Goal: Task Accomplishment & Management: Manage account settings

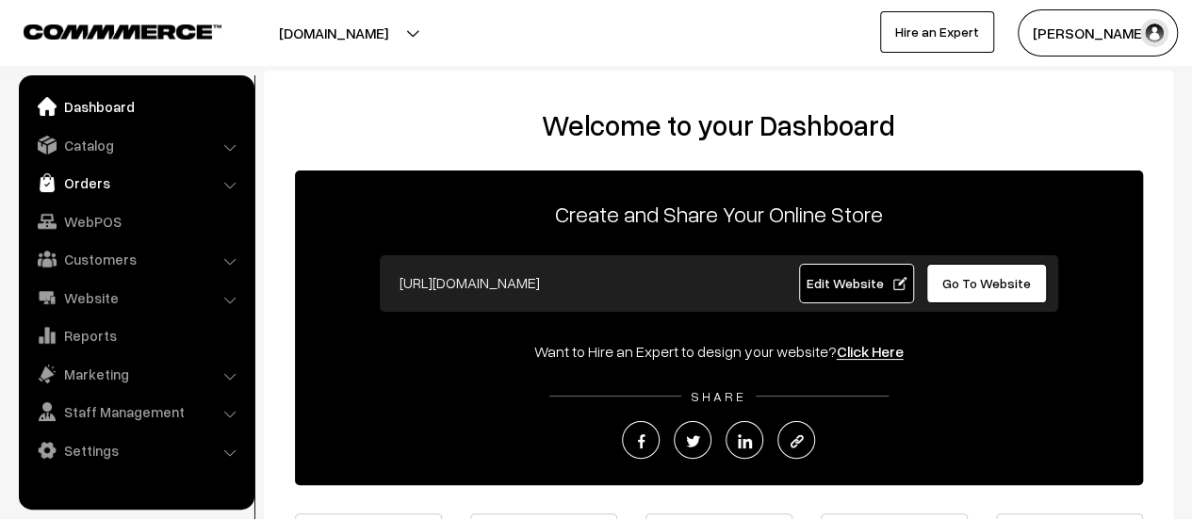
click at [88, 176] on link "Orders" at bounding box center [136, 183] width 224 height 34
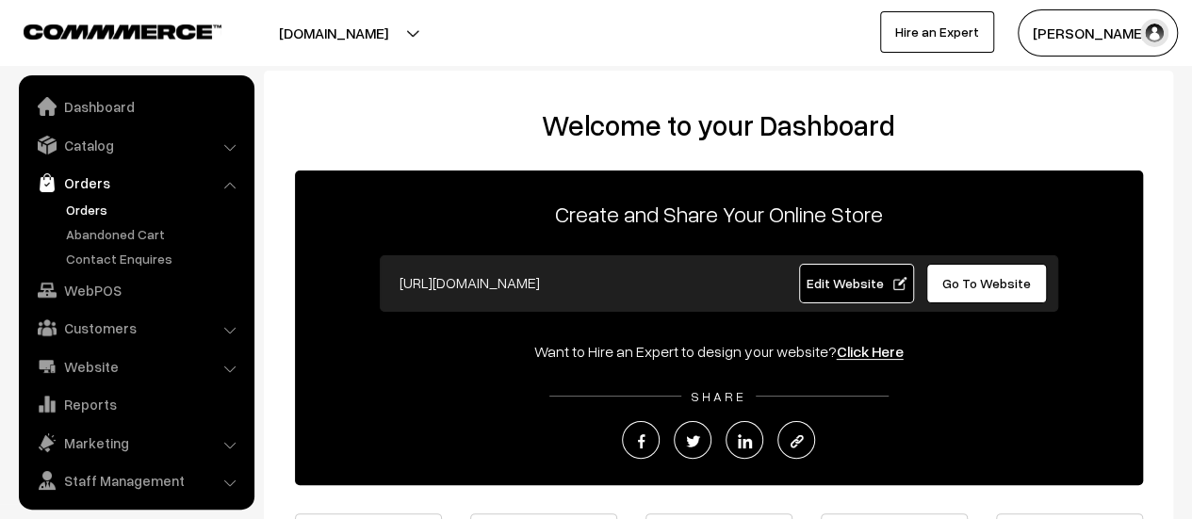
click at [76, 205] on link "Orders" at bounding box center [154, 210] width 187 height 20
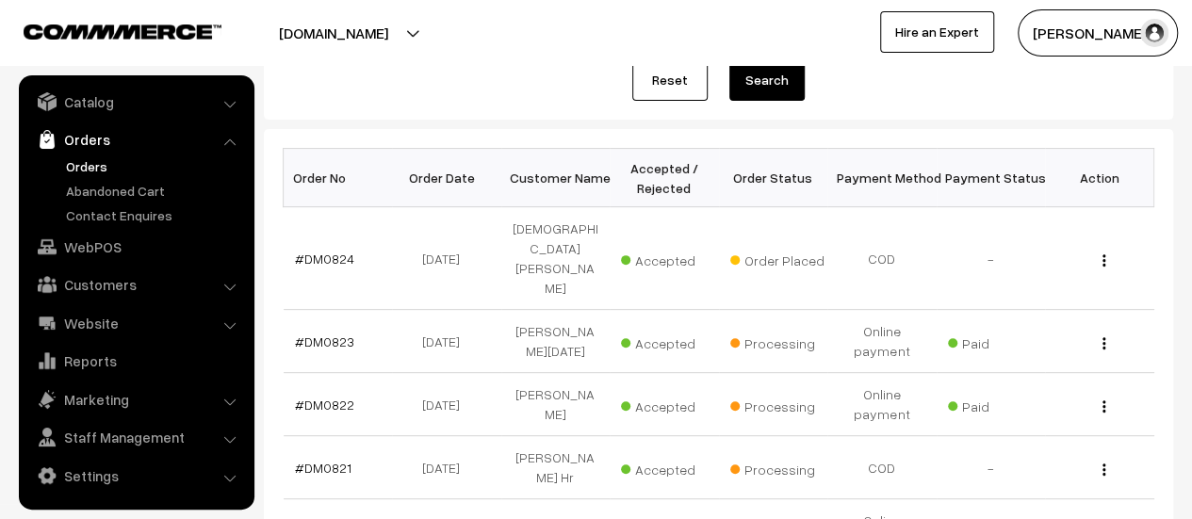
scroll to position [240, 0]
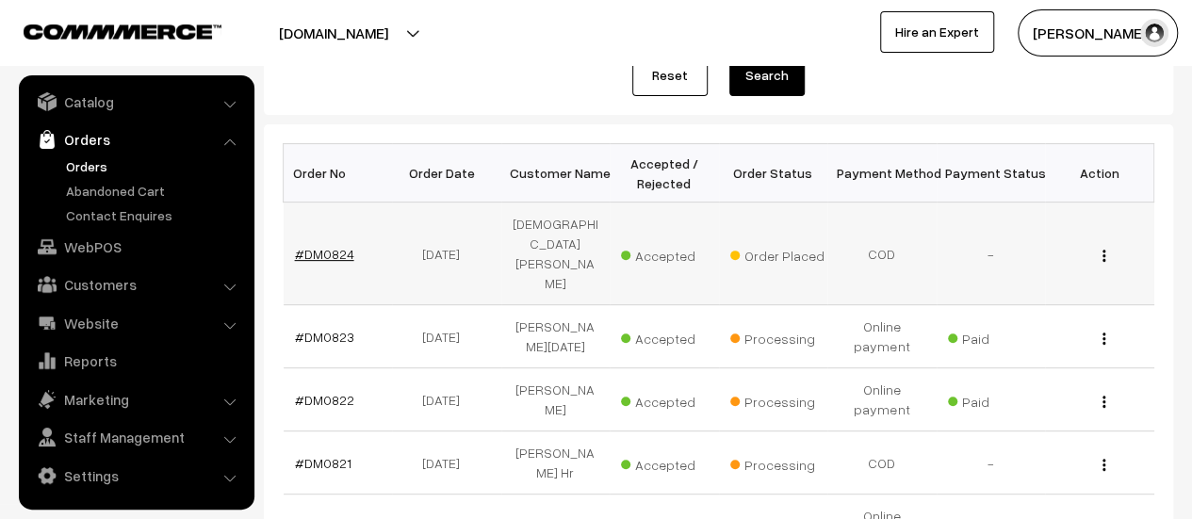
click at [317, 246] on link "#DM0824" at bounding box center [324, 254] width 59 height 16
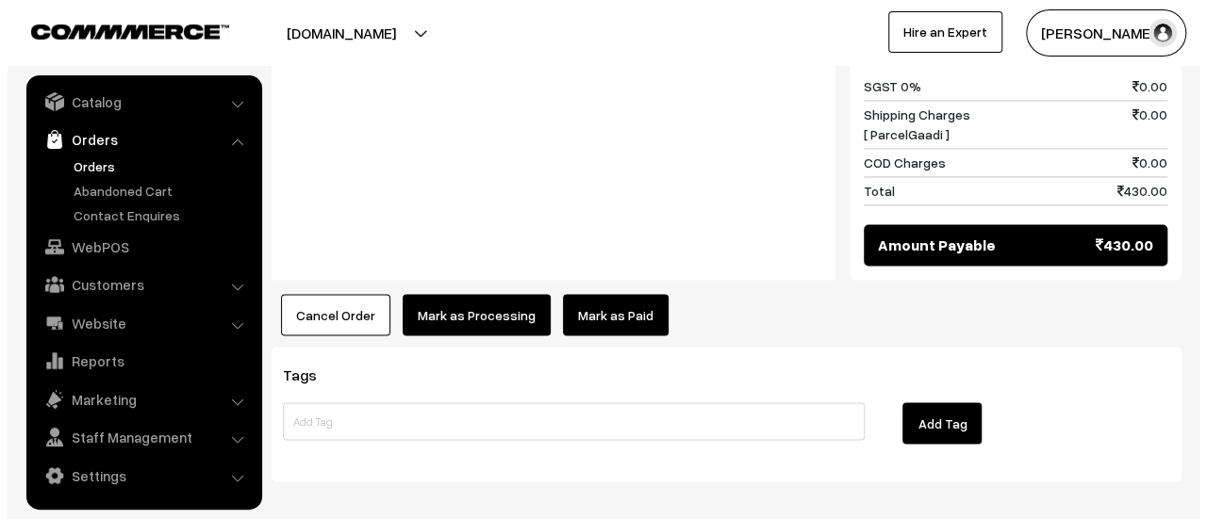
scroll to position [1513, 0]
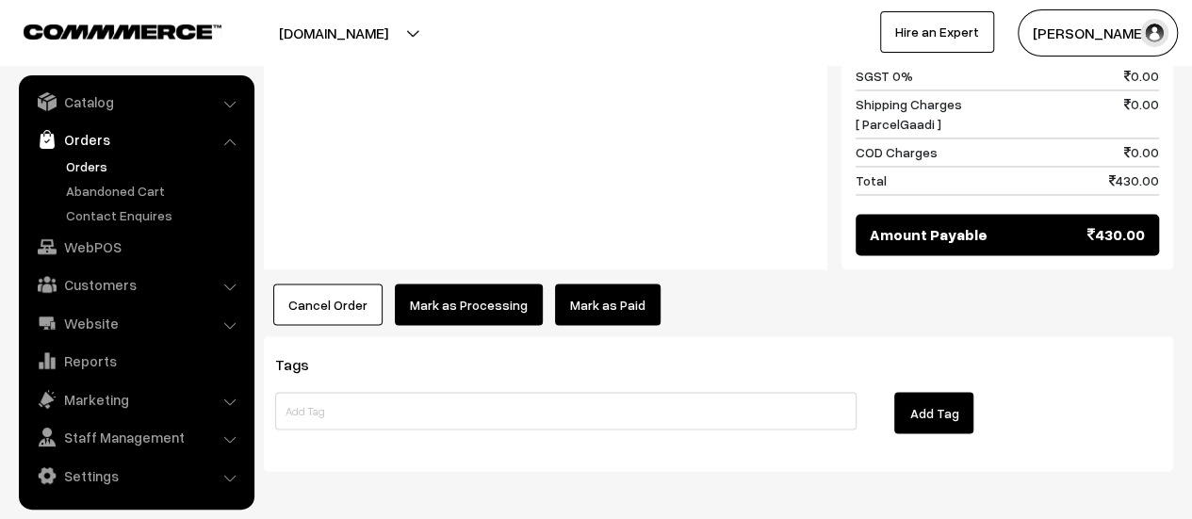
click at [469, 284] on button "Mark as Processing" at bounding box center [469, 304] width 148 height 41
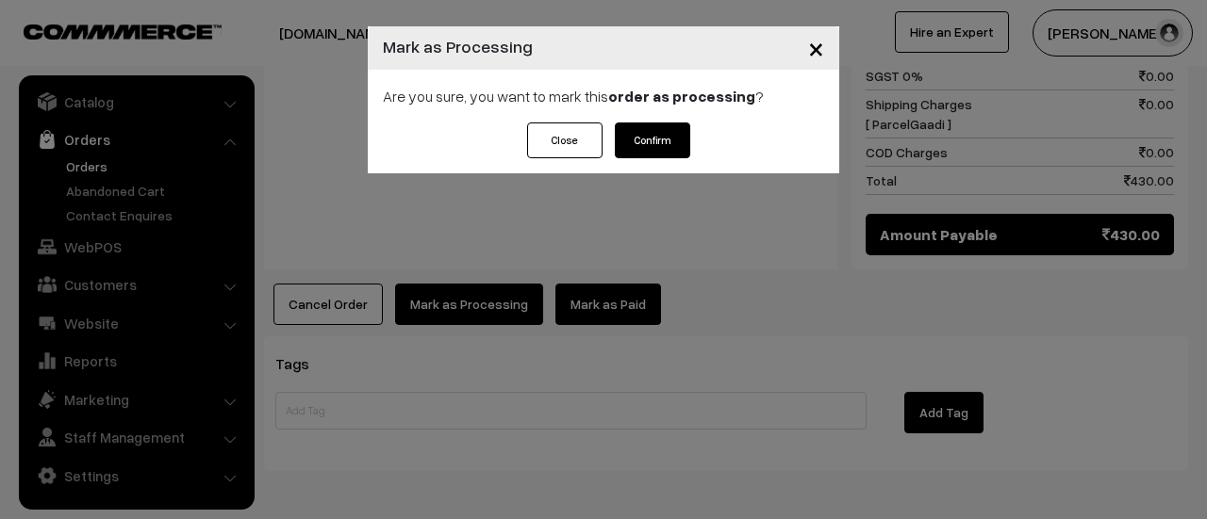
click at [653, 146] on button "Confirm" at bounding box center [652, 141] width 75 height 36
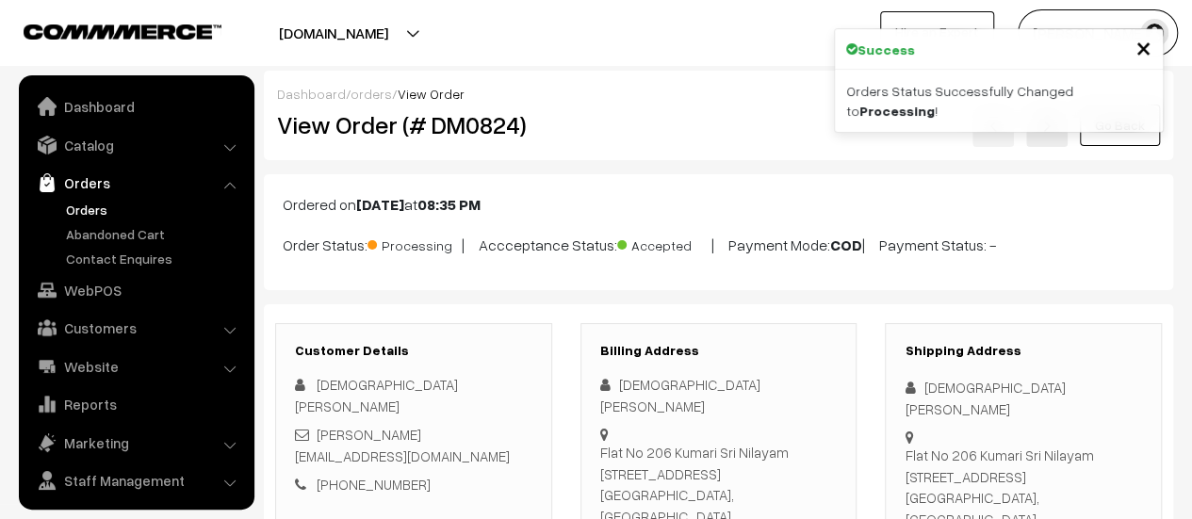
scroll to position [43, 0]
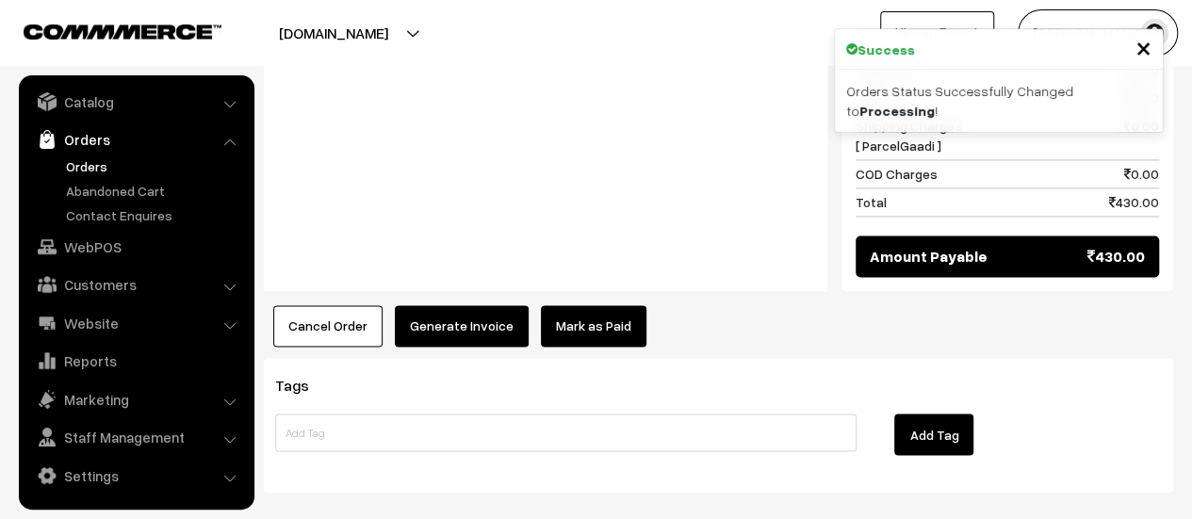
click at [435, 305] on button "Generate Invoice" at bounding box center [462, 325] width 134 height 41
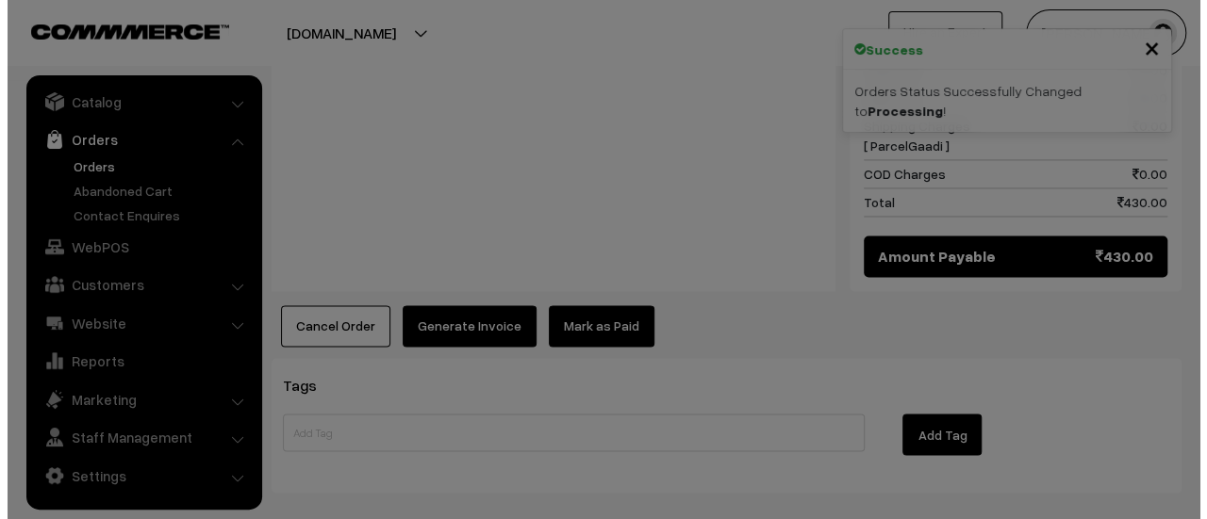
scroll to position [1373, 0]
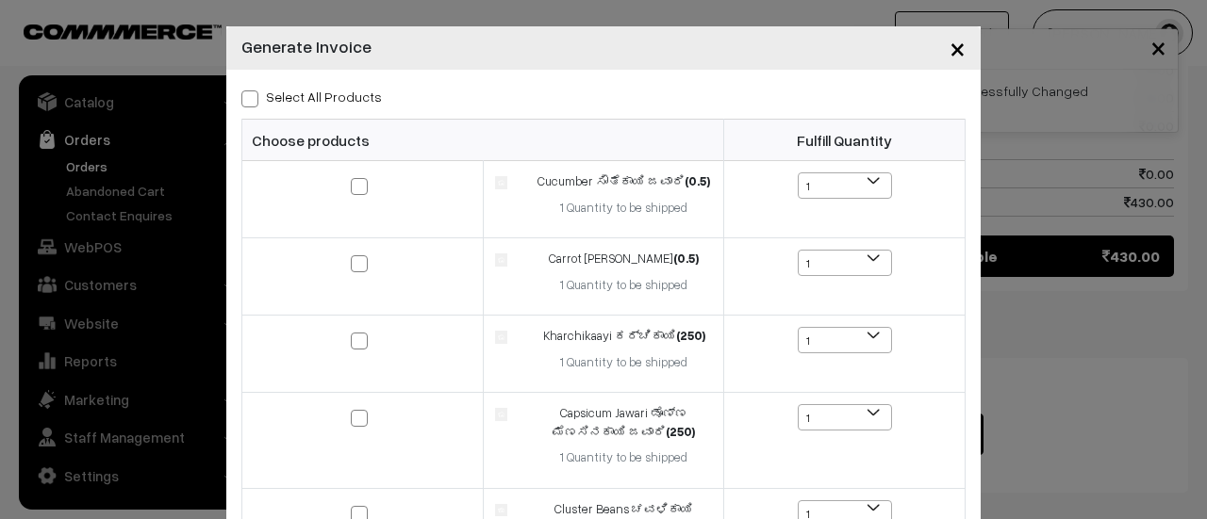
click at [244, 101] on span at bounding box center [249, 98] width 17 height 17
click at [244, 101] on input "Select All Products" at bounding box center [247, 96] width 12 height 12
checkbox input "true"
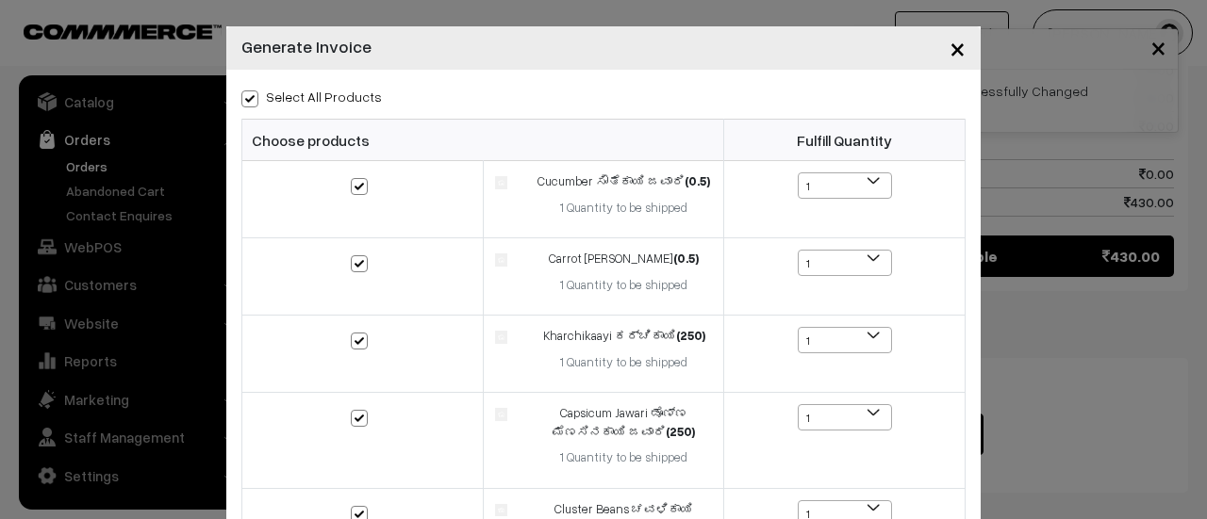
checkbox input "true"
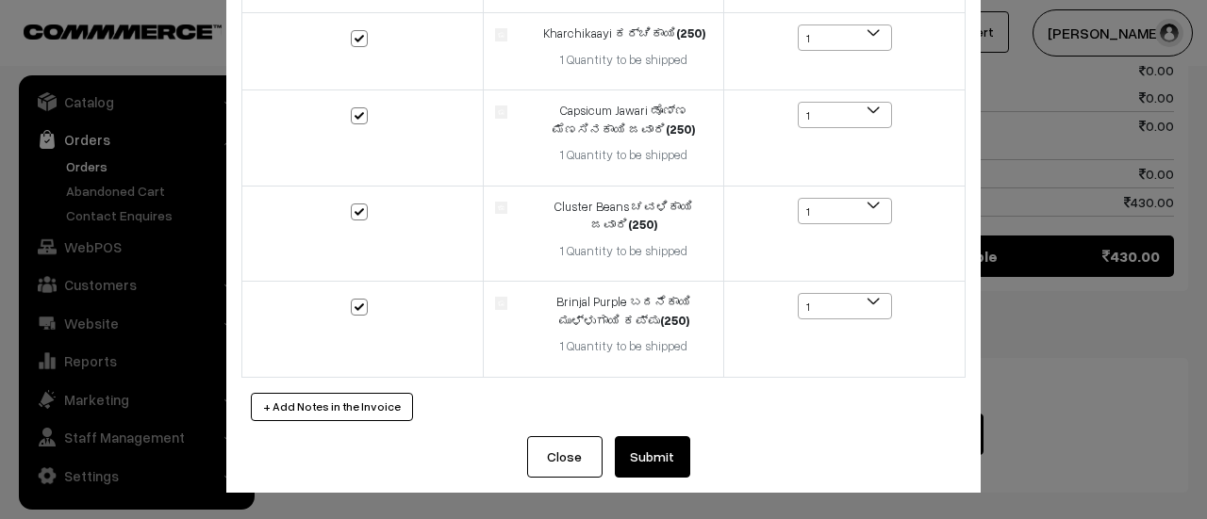
click at [649, 461] on button "Submit" at bounding box center [652, 456] width 75 height 41
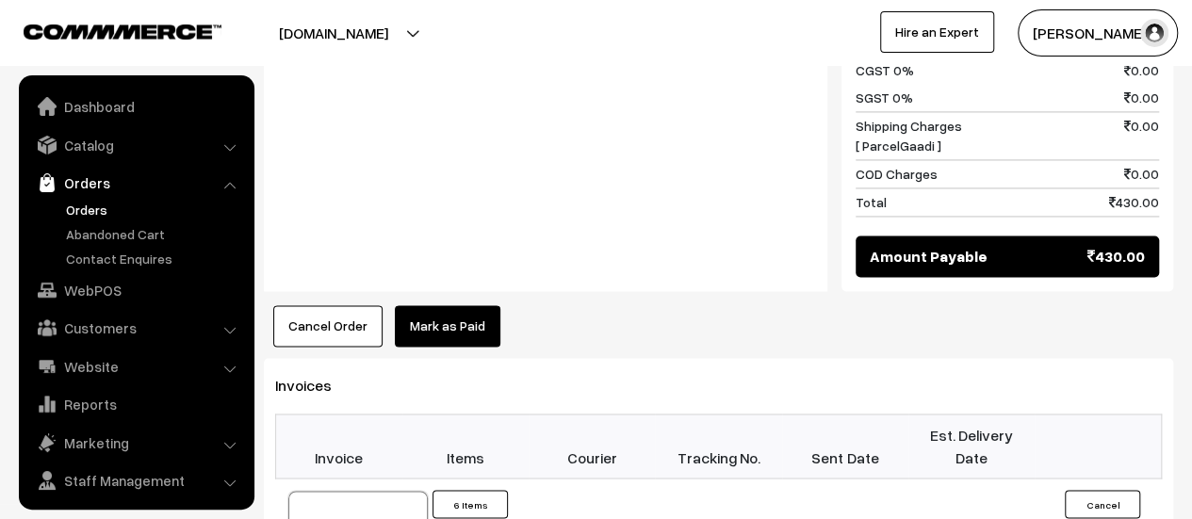
scroll to position [43, 0]
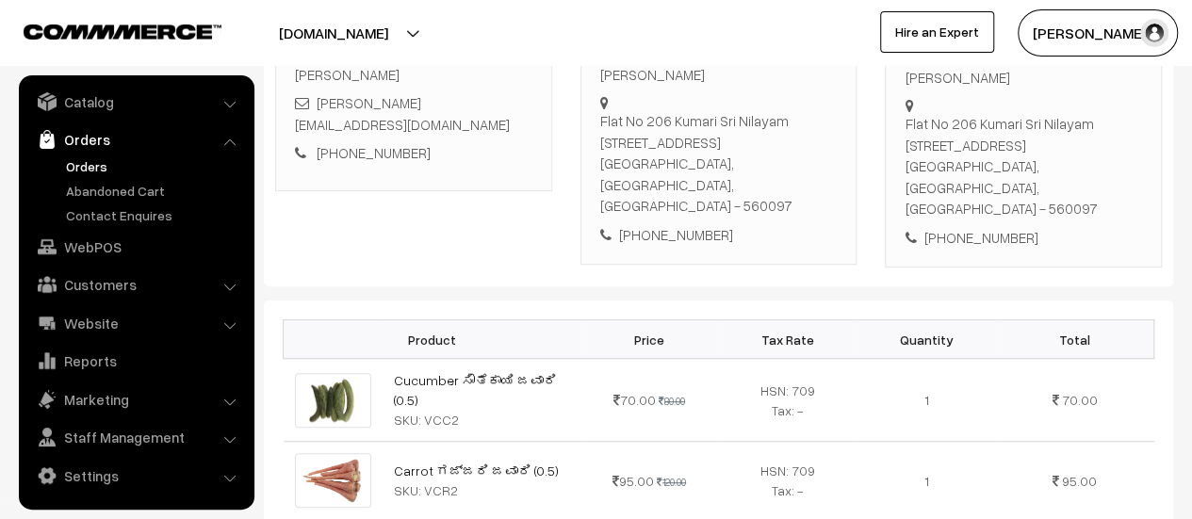
scroll to position [0, 0]
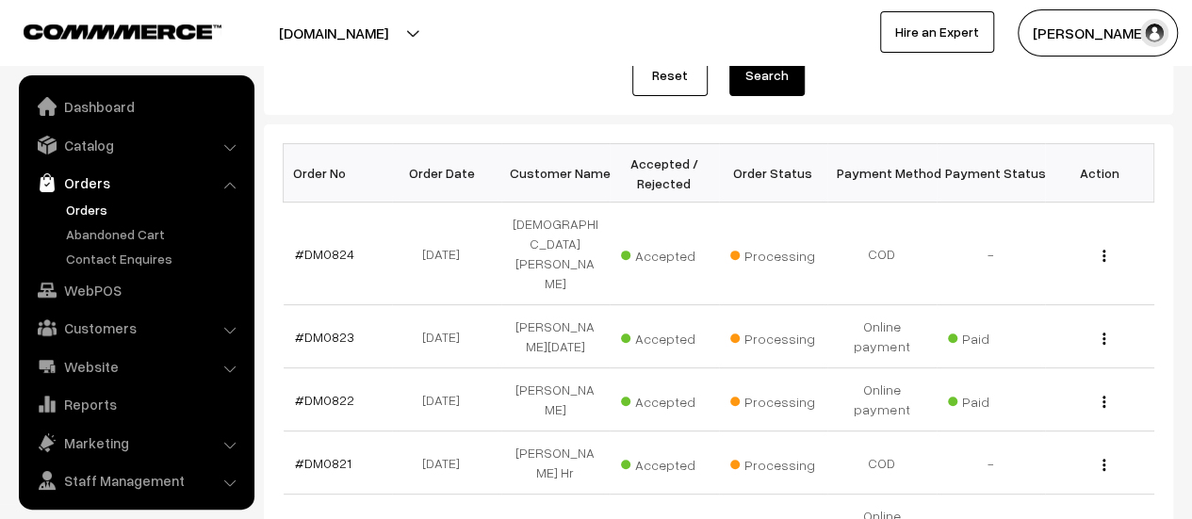
scroll to position [43, 0]
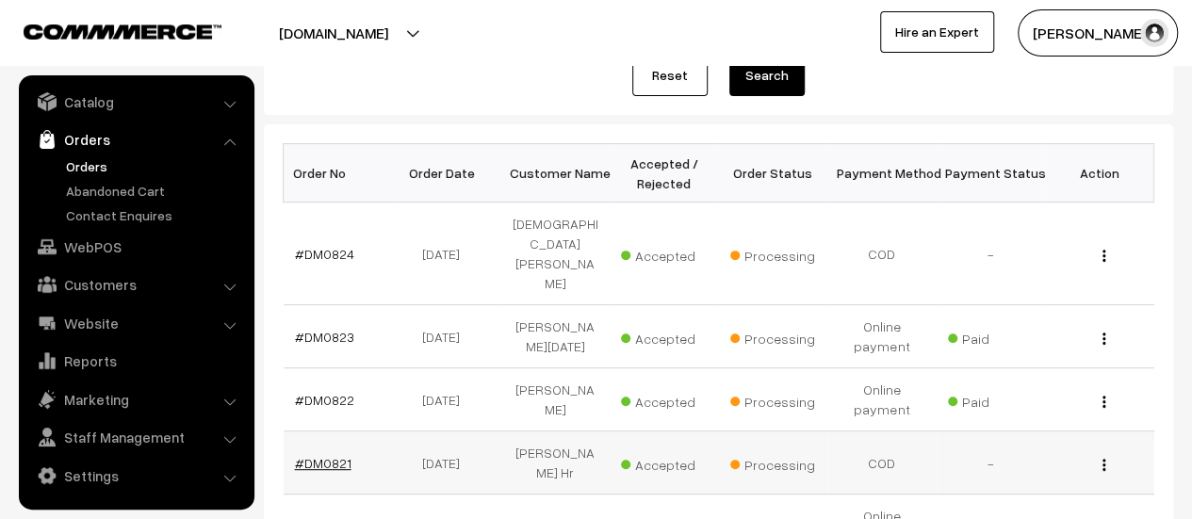
click at [322, 455] on link "#DM0821" at bounding box center [323, 463] width 57 height 16
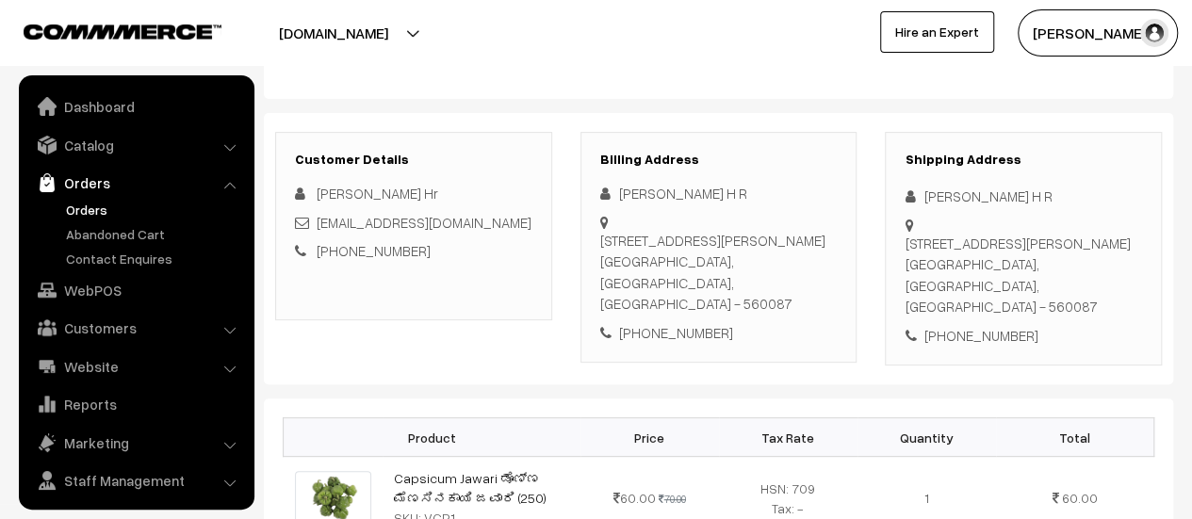
scroll to position [43, 0]
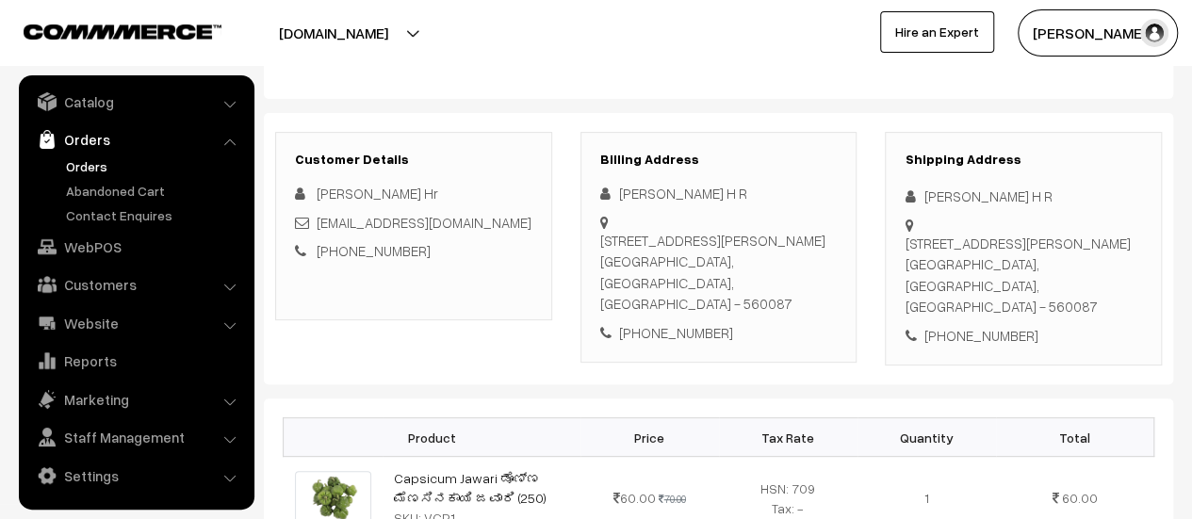
drag, startPoint x: 600, startPoint y: 236, endPoint x: 821, endPoint y: 301, distance: 230.9
click at [821, 301] on div "[STREET_ADDRESS][PERSON_NAME]" at bounding box center [719, 272] width 238 height 85
copy div "[STREET_ADDRESS][PERSON_NAME]"
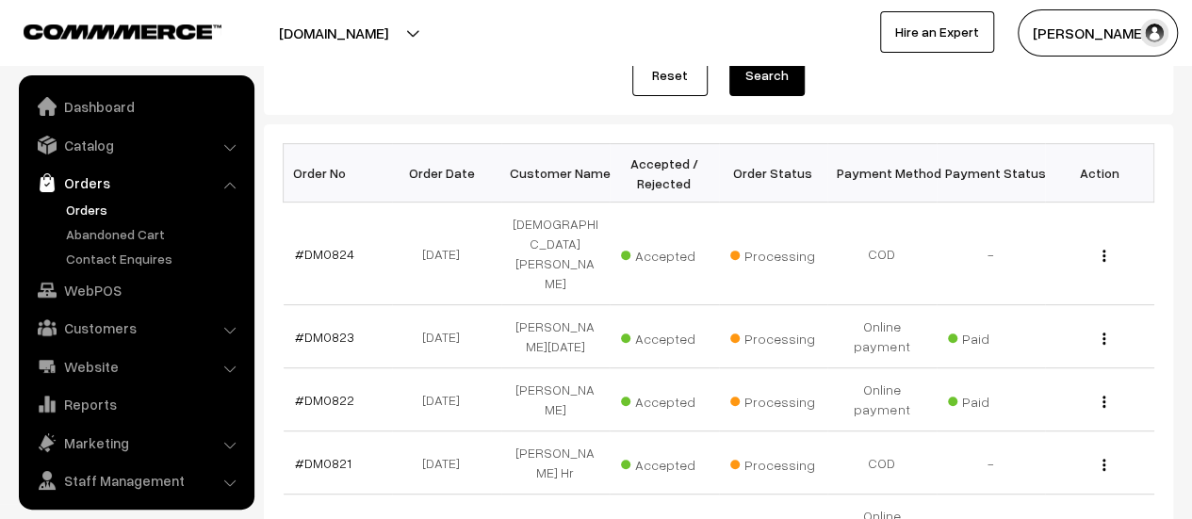
scroll to position [43, 0]
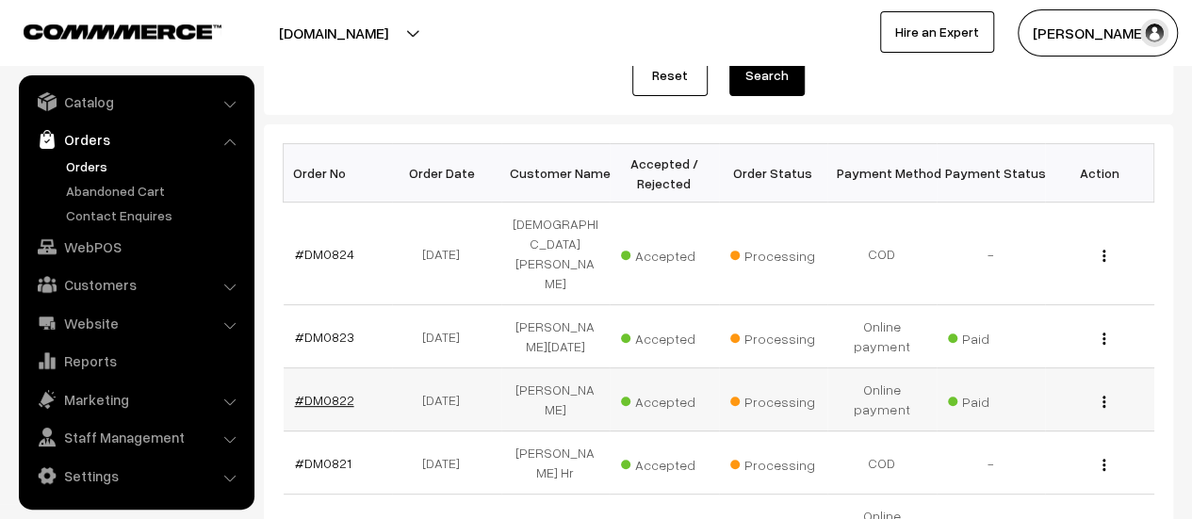
click at [332, 392] on link "#DM0822" at bounding box center [324, 400] width 59 height 16
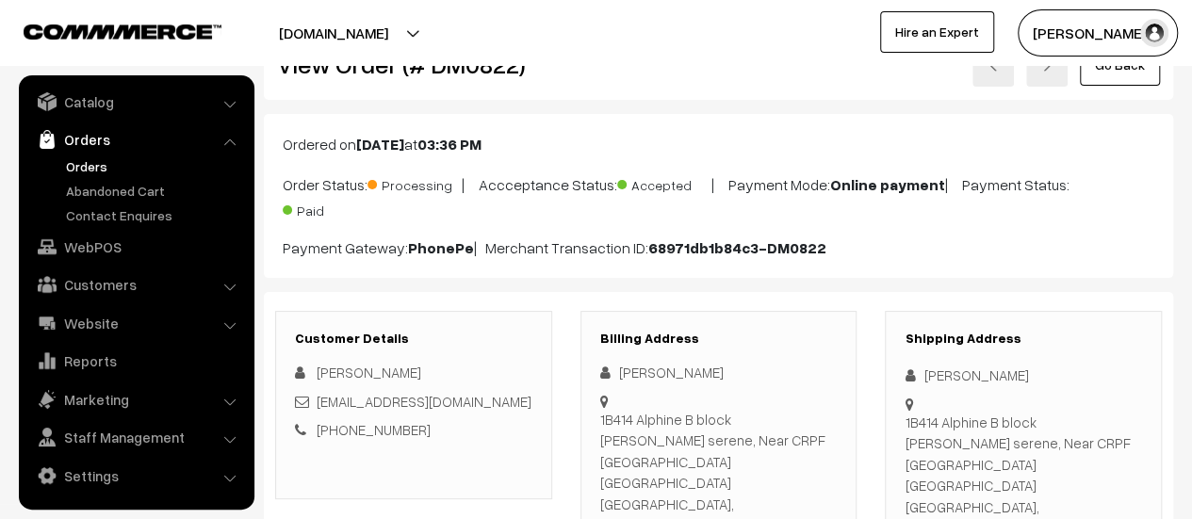
scroll to position [66, 0]
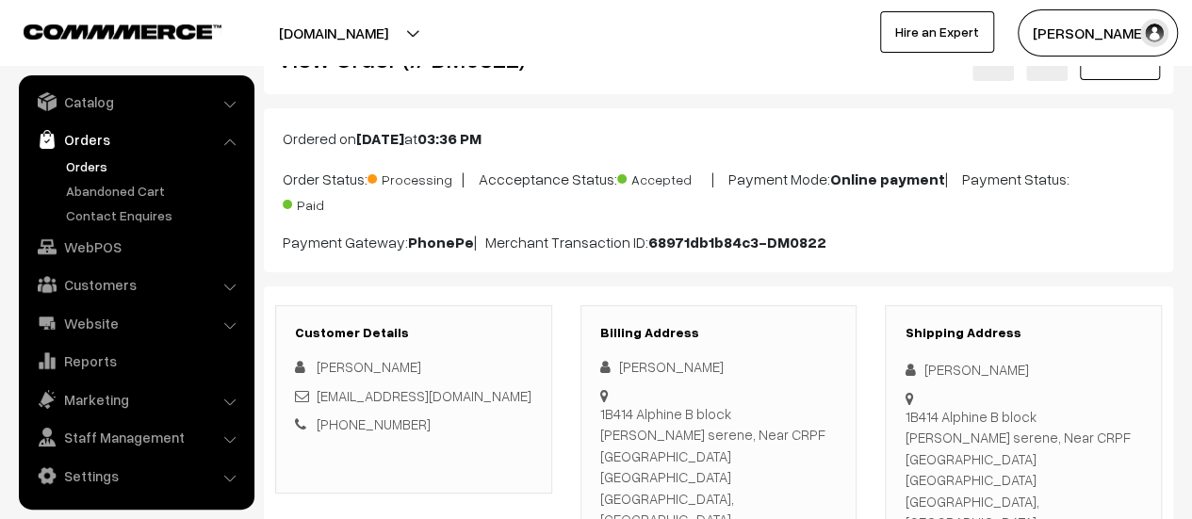
drag, startPoint x: 601, startPoint y: 410, endPoint x: 833, endPoint y: 461, distance: 237.4
click at [833, 461] on div "1B414 Alphine B block Vaishnavi serene, Near CRPF Yelahanka Bangalore Bangalore…" at bounding box center [719, 477] width 238 height 149
copy div "1B414 Alphine B block Vaishnavi serene, Near CRPF Yelahanka Bangalore Bangalore…"
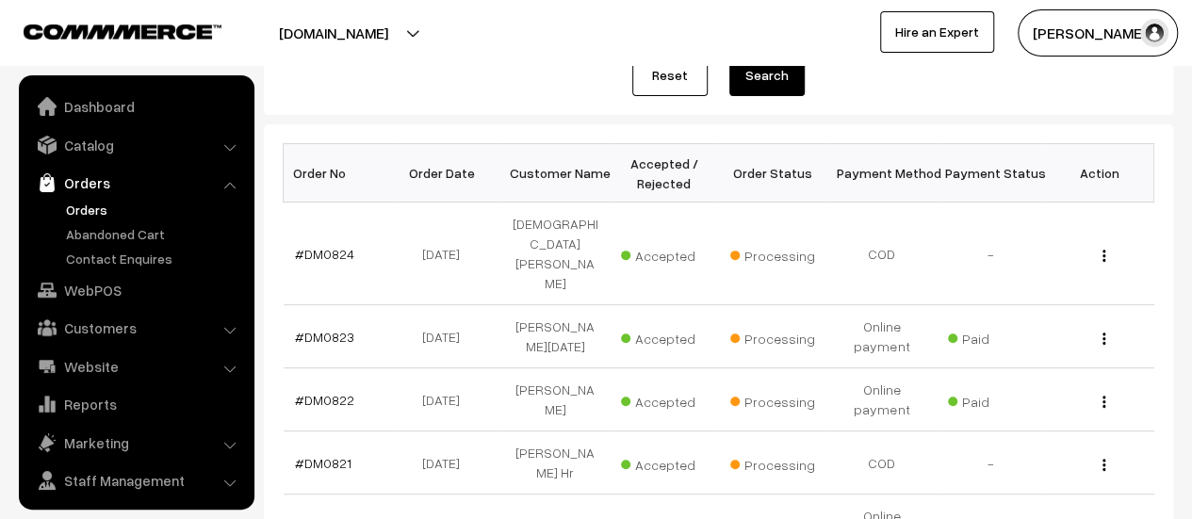
scroll to position [43, 0]
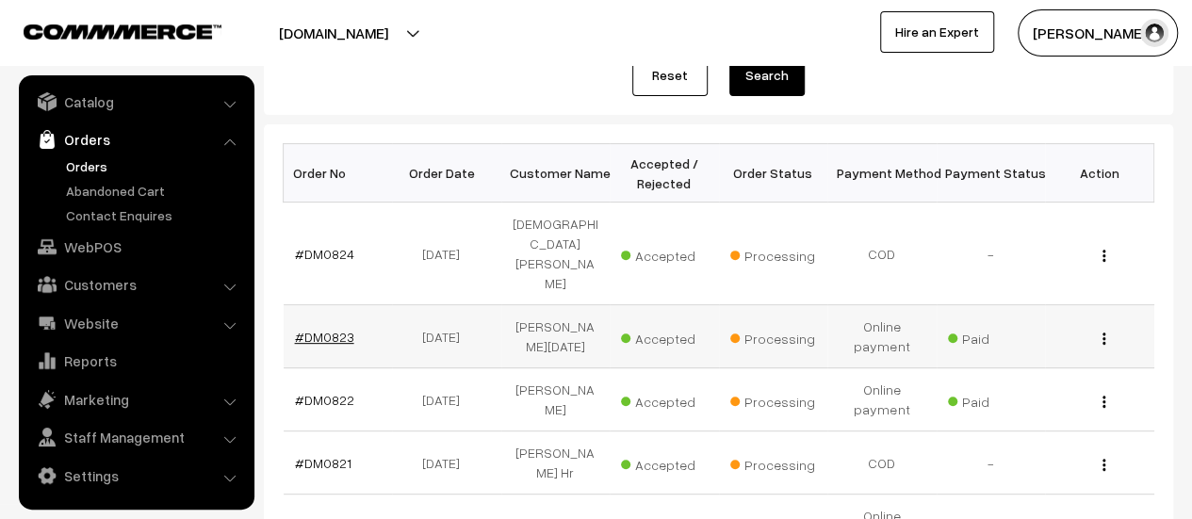
click at [330, 329] on link "#DM0823" at bounding box center [324, 337] width 59 height 16
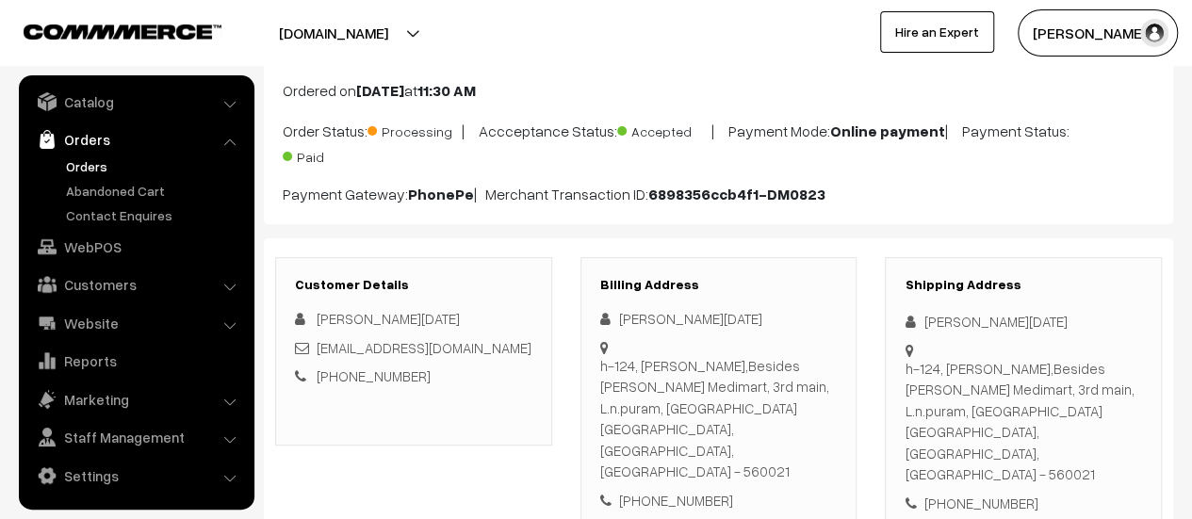
scroll to position [120, 0]
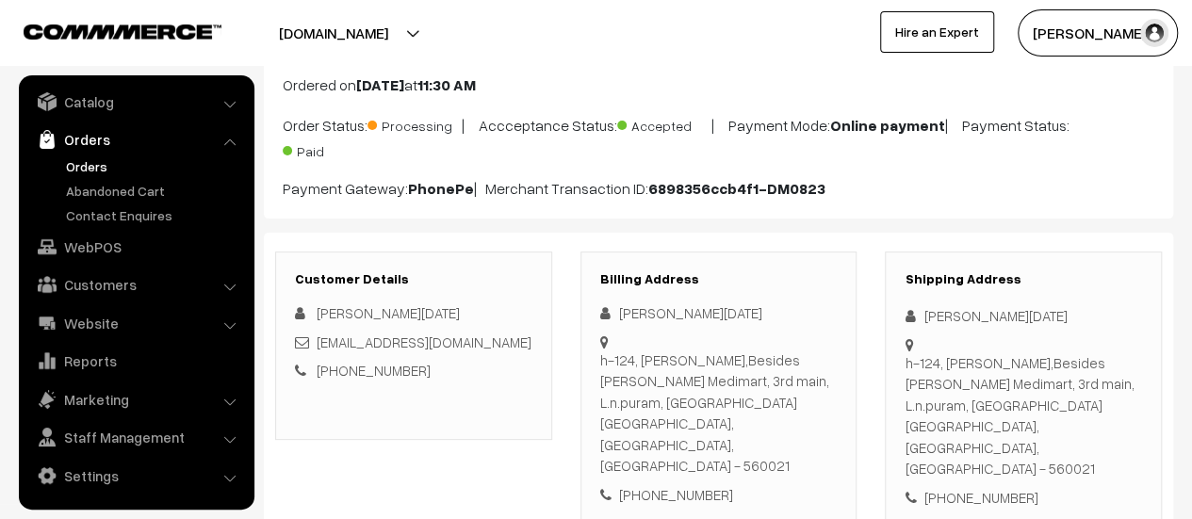
drag, startPoint x: 600, startPoint y: 354, endPoint x: 616, endPoint y: 465, distance: 112.4
click at [616, 465] on div "Billing Address Guru raja JR h-124, Sreenivasa nilaya,Besides Mahaveer Medimart…" at bounding box center [719, 389] width 277 height 274
copy div "h-124, Sreenivasa nilaya,Besides Mahaveer Medimart, 3rd main, L.n.puram, sriram…"
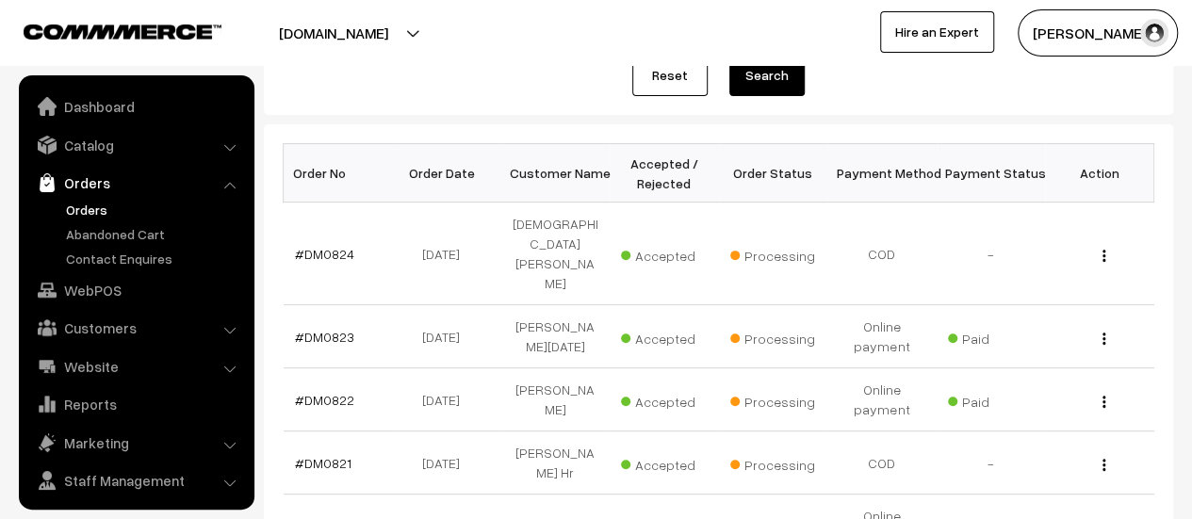
scroll to position [43, 0]
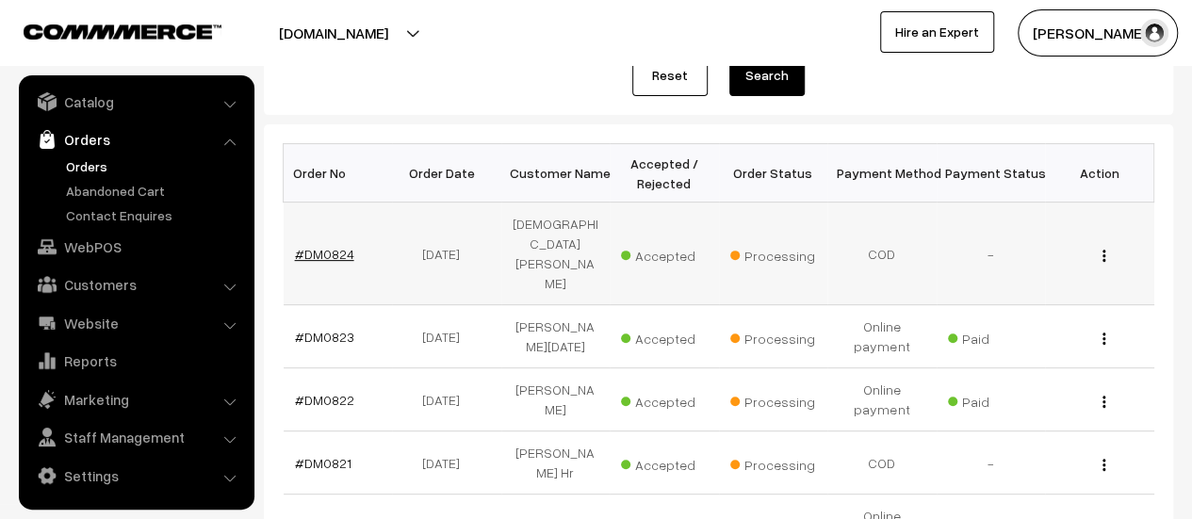
click at [321, 246] on link "#DM0824" at bounding box center [324, 254] width 59 height 16
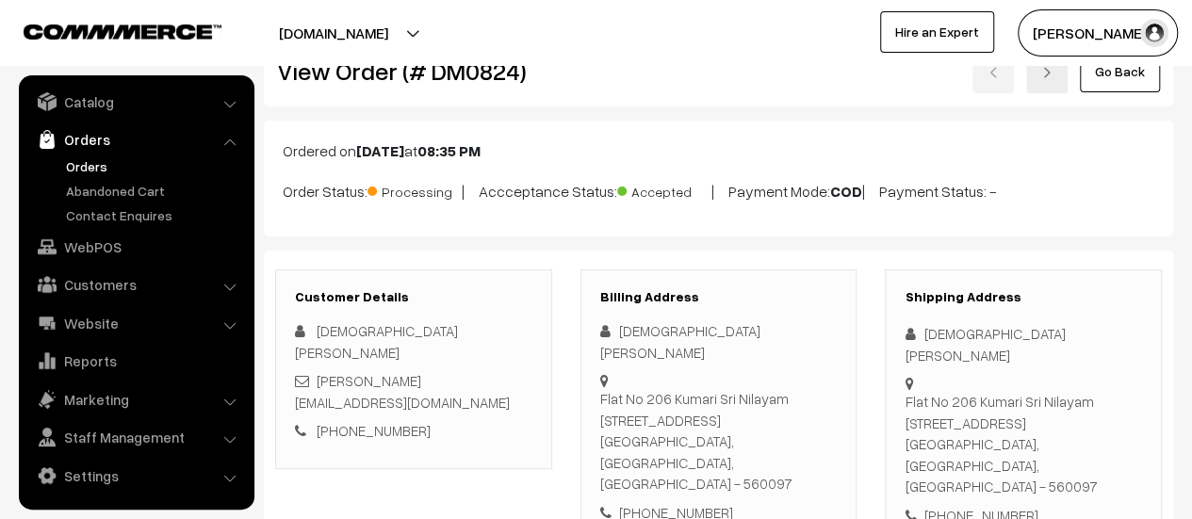
scroll to position [55, 0]
drag, startPoint x: 600, startPoint y: 372, endPoint x: 826, endPoint y: 425, distance: 232.3
click at [826, 425] on div "Flat No 206 Kumari Sri Nilayam 180/7th Main, Telecom layout Kodigehalli 560097 …" at bounding box center [719, 440] width 238 height 107
copy div "Flat No 206 Kumari Sri Nilayam 180/7th Main, Telecom layout Kodigehalli 560097 …"
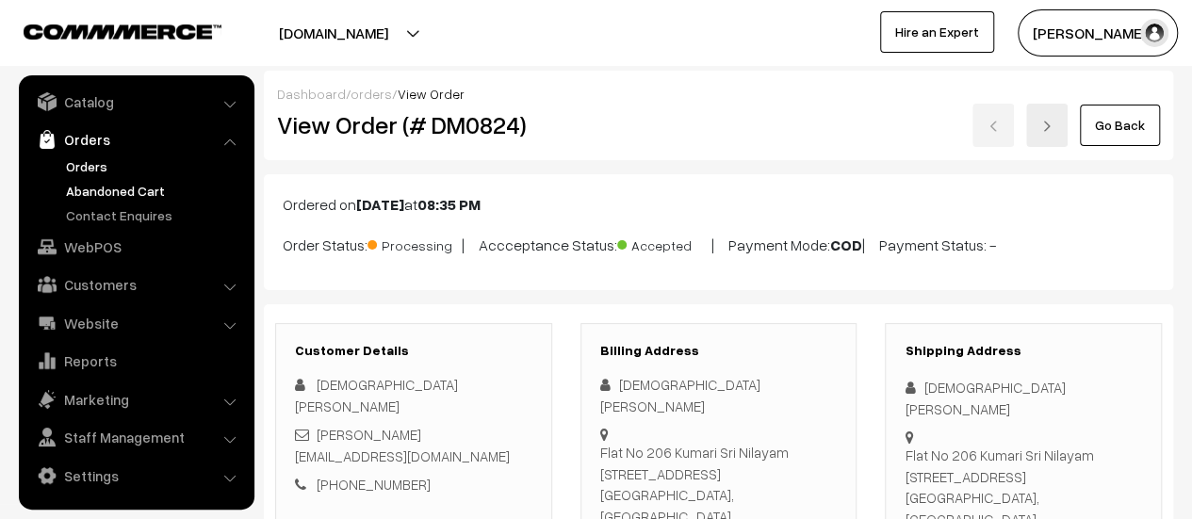
click at [123, 188] on link "Abandoned Cart" at bounding box center [154, 191] width 187 height 20
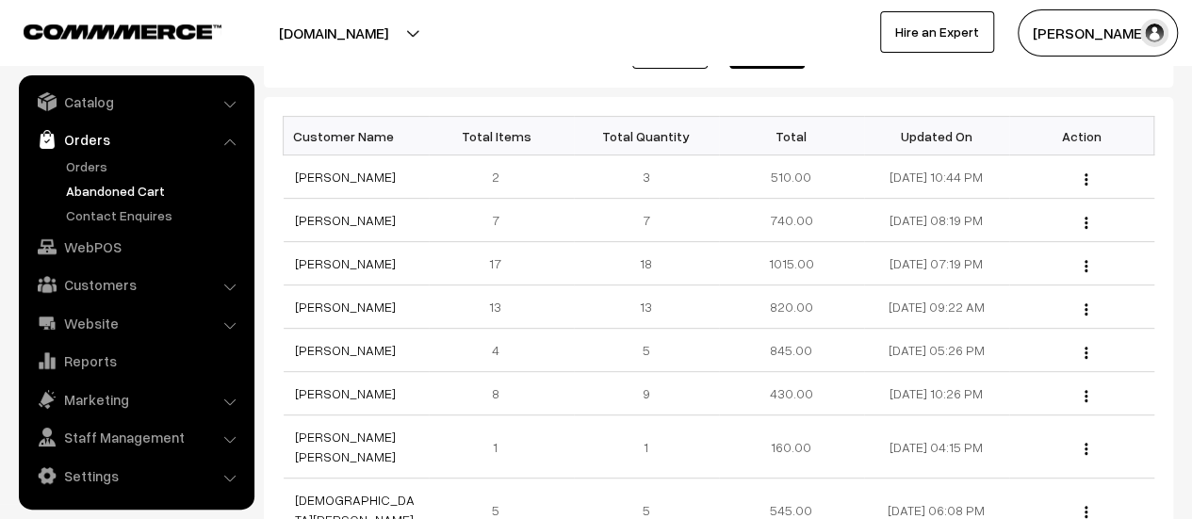
scroll to position [260, 0]
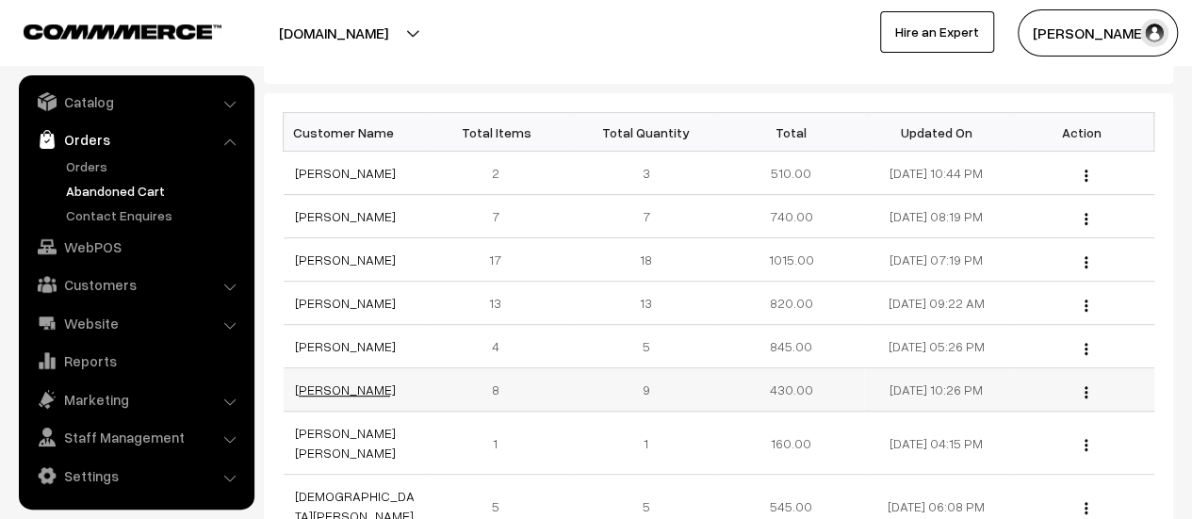
click at [332, 398] on link "[PERSON_NAME]" at bounding box center [345, 390] width 101 height 16
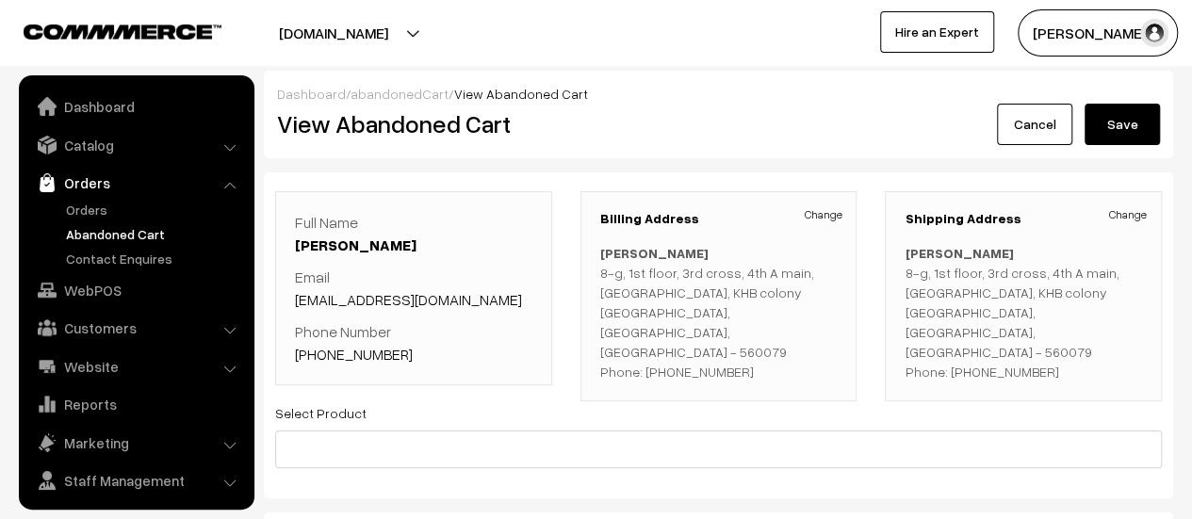
scroll to position [43, 0]
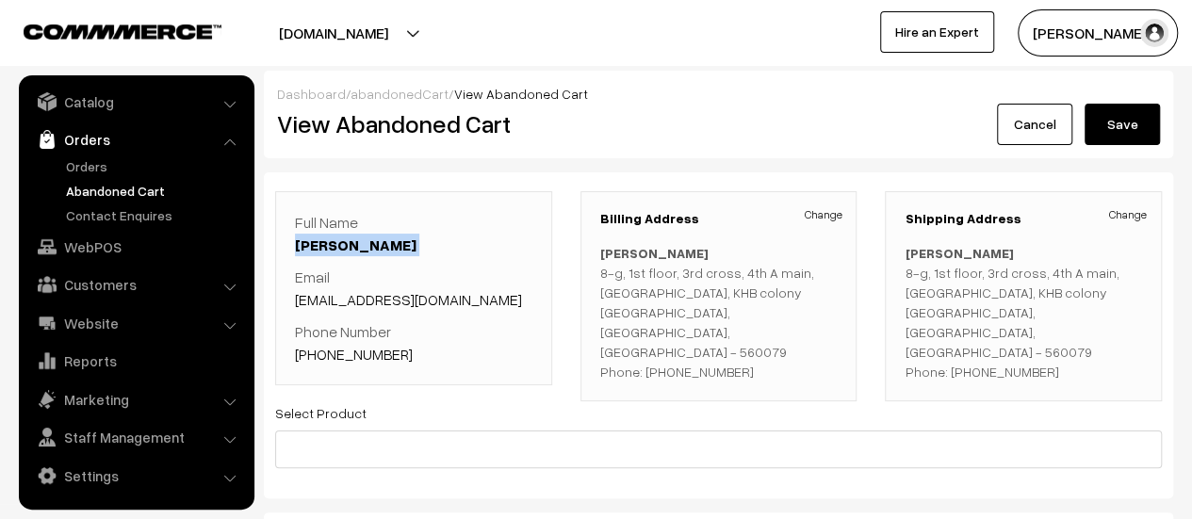
drag, startPoint x: 288, startPoint y: 241, endPoint x: 264, endPoint y: 271, distance: 38.1
click at [264, 271] on div "Full Name Reshma Prakash Email Amolika1reshma@gmail.com Phone Number +91 702241…" at bounding box center [413, 296] width 305 height 210
copy div "Reshma Prakash"
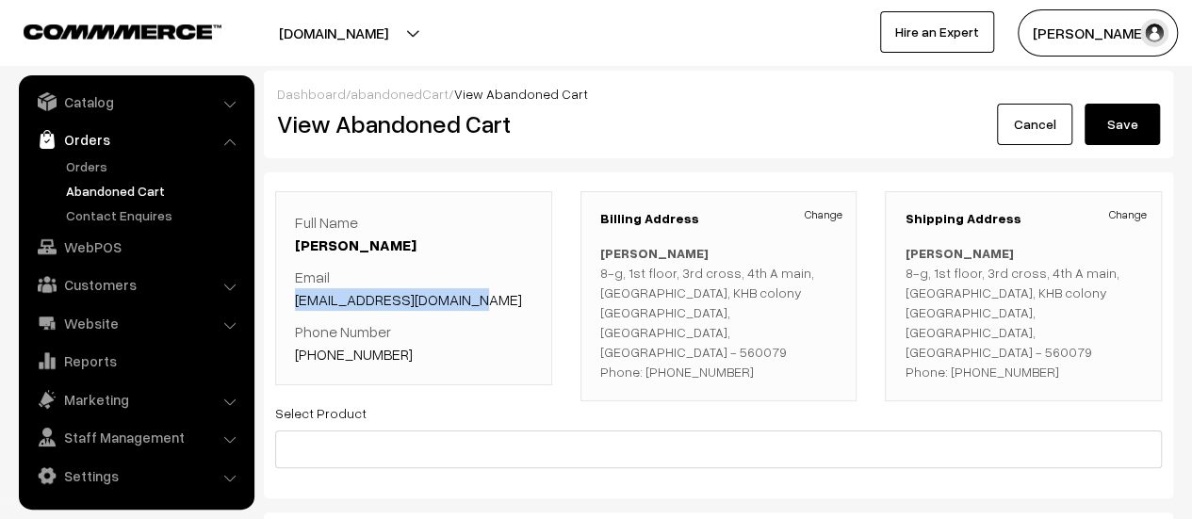
drag, startPoint x: 481, startPoint y: 300, endPoint x: 288, endPoint y: 291, distance: 192.5
click at [288, 291] on div "Full Name Reshma Prakash Email Amolika1reshma@gmail.com Phone Number +91 702241…" at bounding box center [413, 288] width 277 height 194
copy link "Amolika1reshma@gmail.com"
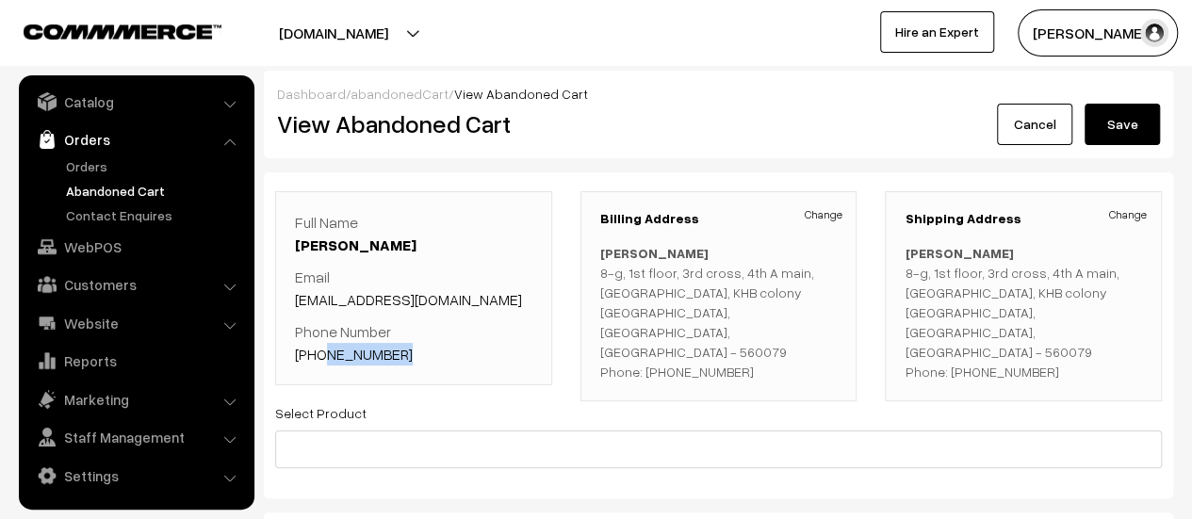
drag, startPoint x: 402, startPoint y: 349, endPoint x: 318, endPoint y: 346, distance: 83.9
click at [318, 346] on p "Phone Number +91 7022417526" at bounding box center [414, 343] width 238 height 45
copy link "7022417526"
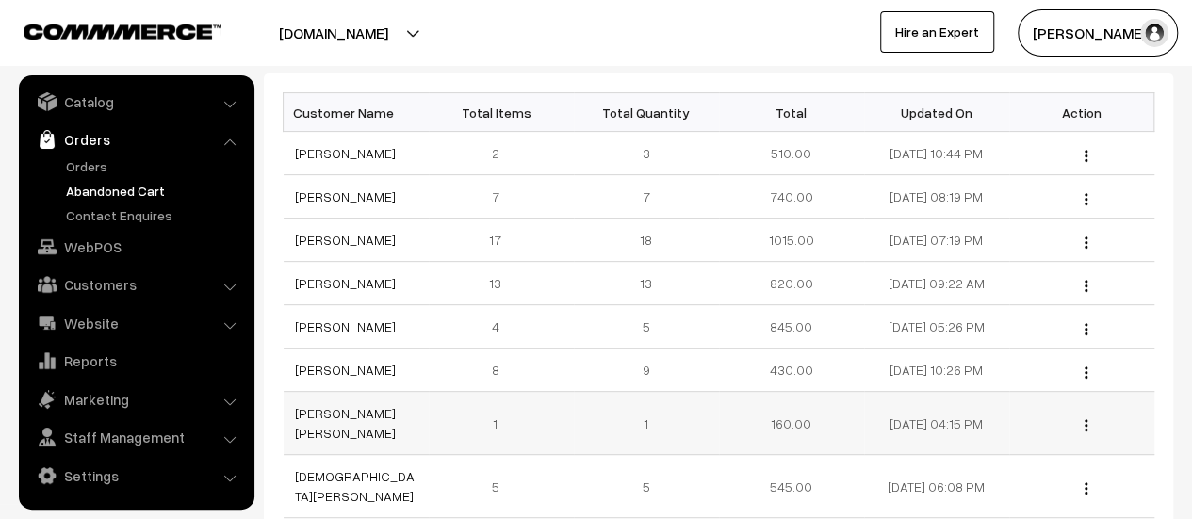
scroll to position [283, 0]
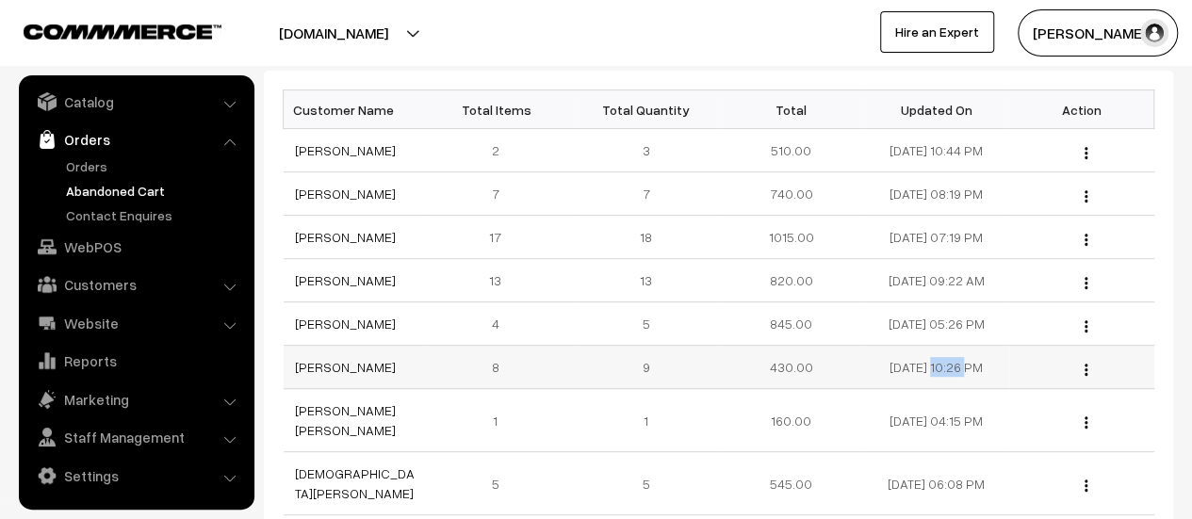
drag, startPoint x: 949, startPoint y: 384, endPoint x: 874, endPoint y: 377, distance: 75.7
click at [874, 377] on td "[DATE] 10:26 PM" at bounding box center [936, 367] width 145 height 43
copy td "[DATE]"
click at [334, 320] on link "Raghavendra Chalawadi" at bounding box center [345, 324] width 101 height 16
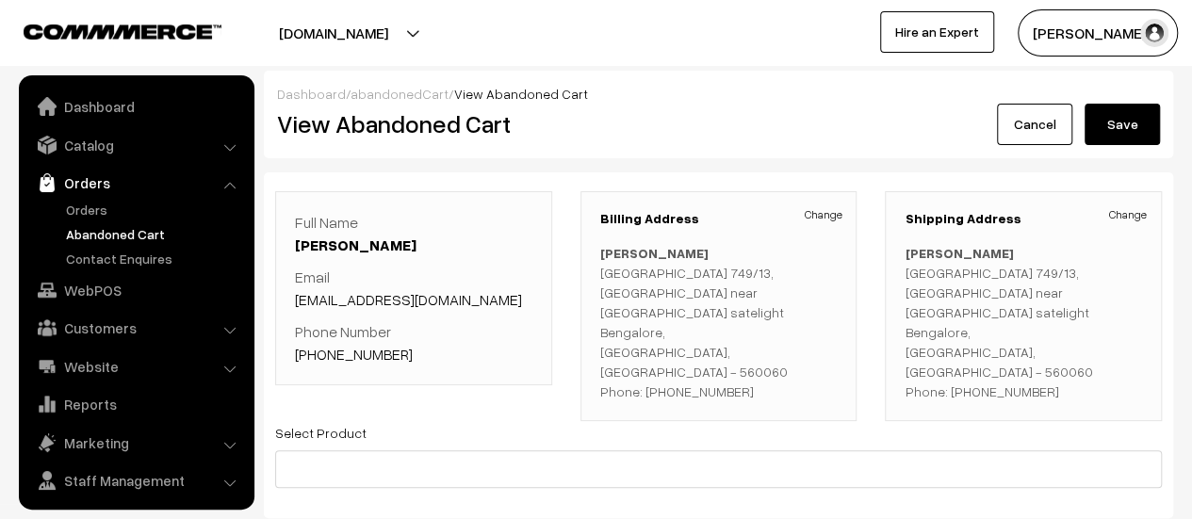
scroll to position [43, 0]
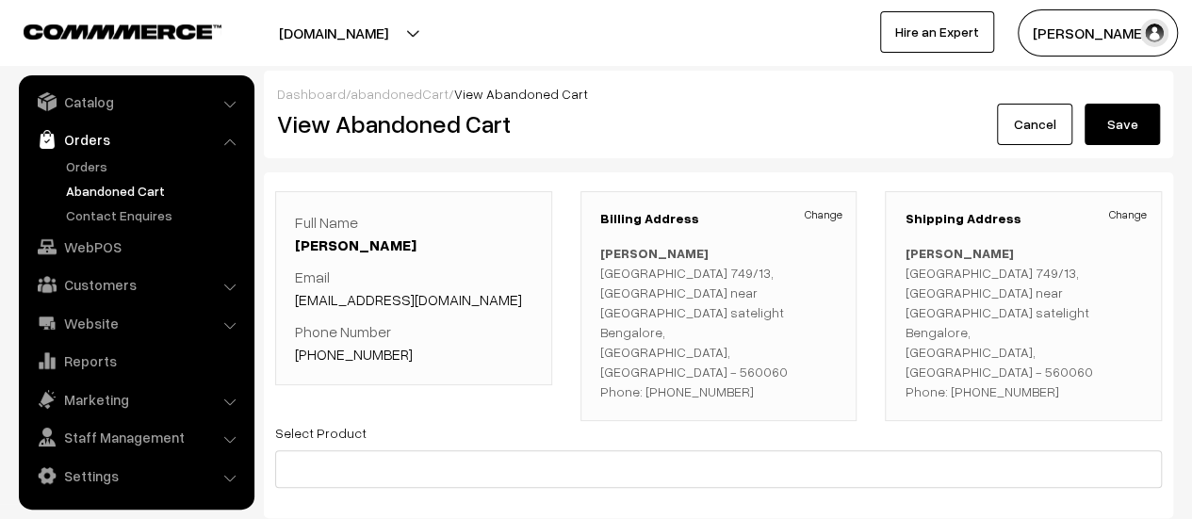
drag, startPoint x: 287, startPoint y: 237, endPoint x: 490, endPoint y: 246, distance: 203.8
click at [490, 246] on div "Full Name [PERSON_NAME] Email [EMAIL_ADDRESS][DOMAIN_NAME] Phone Number [PHONE_…" at bounding box center [413, 288] width 277 height 194
copy link "[PERSON_NAME]"
drag, startPoint x: 524, startPoint y: 299, endPoint x: 292, endPoint y: 293, distance: 232.0
click at [292, 293] on div "Full Name Raghavendra Chalawadi Email raghavendrachalavadi4@gmail.com Phone Num…" at bounding box center [413, 288] width 277 height 194
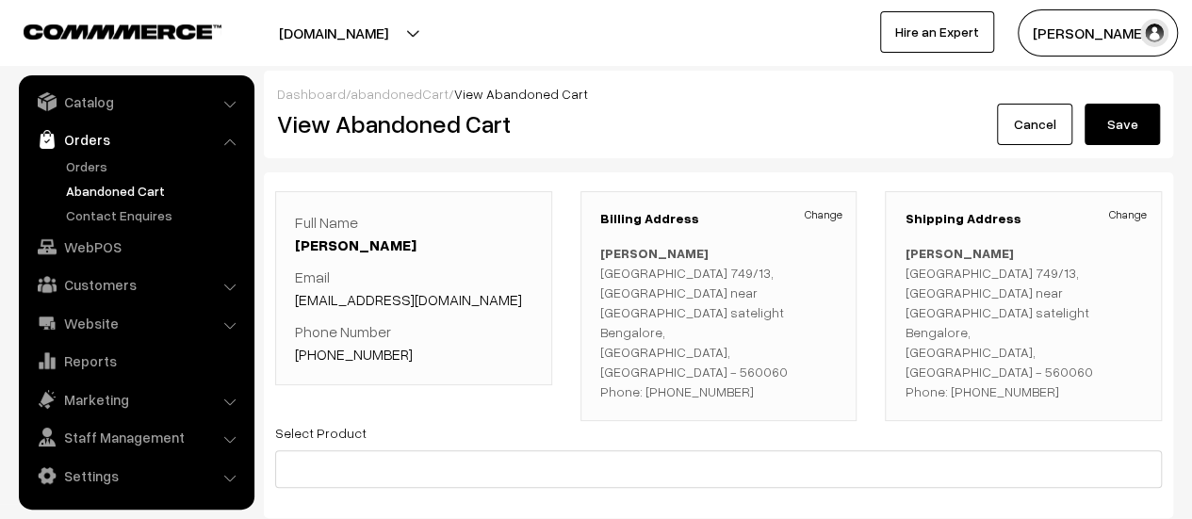
copy link "raghavendrachalavadi4@gmail.com"
drag, startPoint x: 399, startPoint y: 354, endPoint x: 319, endPoint y: 344, distance: 80.7
click at [319, 344] on p "Phone Number +91 8971424799" at bounding box center [414, 343] width 238 height 45
copy link "8971424799"
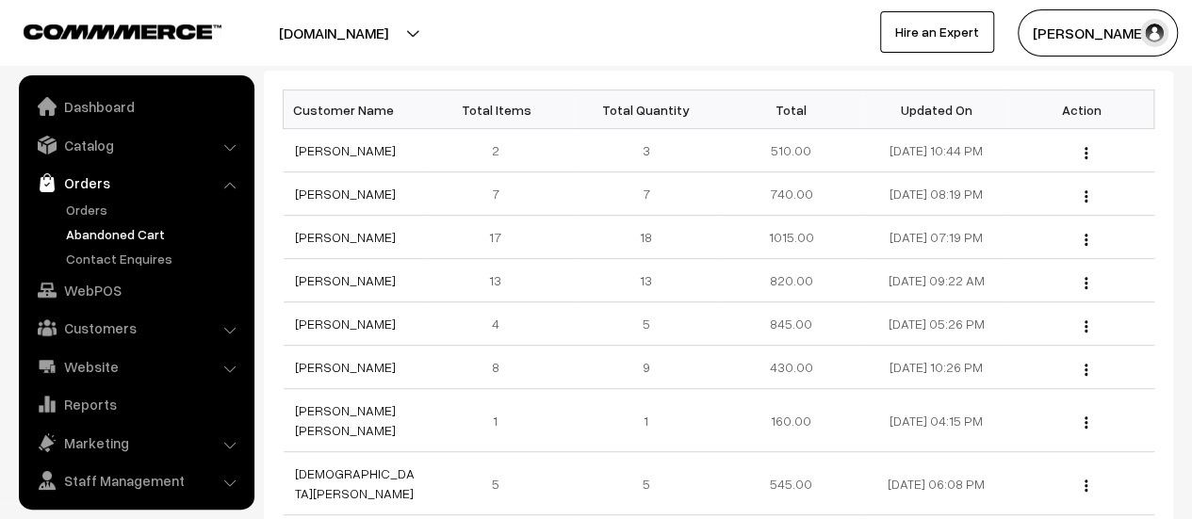
scroll to position [43, 0]
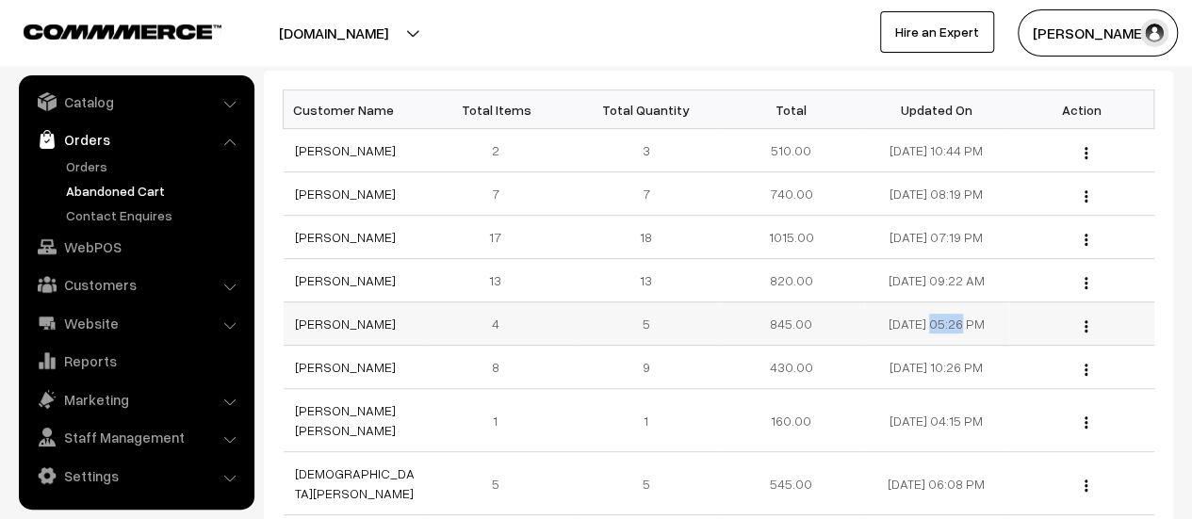
drag, startPoint x: 942, startPoint y: 328, endPoint x: 873, endPoint y: 323, distance: 69.0
click at [873, 323] on td "[DATE] 05:26 PM" at bounding box center [936, 324] width 145 height 43
copy td "[DATE]"
drag, startPoint x: 392, startPoint y: 278, endPoint x: 291, endPoint y: 269, distance: 101.3
click at [291, 269] on td "[PERSON_NAME]" at bounding box center [356, 280] width 145 height 43
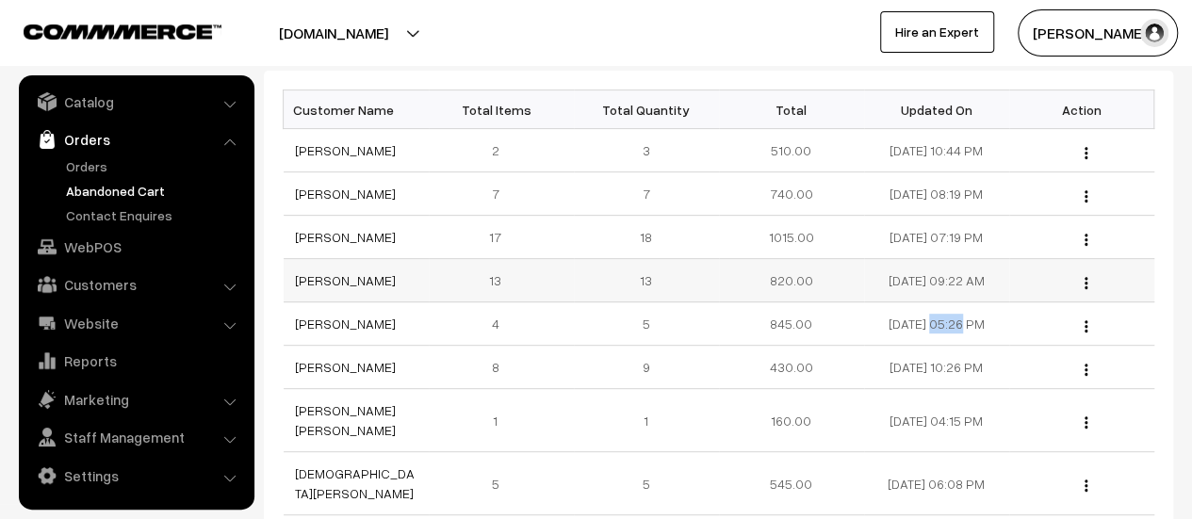
copy link "[PERSON_NAME]"
click at [337, 276] on link "[PERSON_NAME]" at bounding box center [345, 280] width 101 height 16
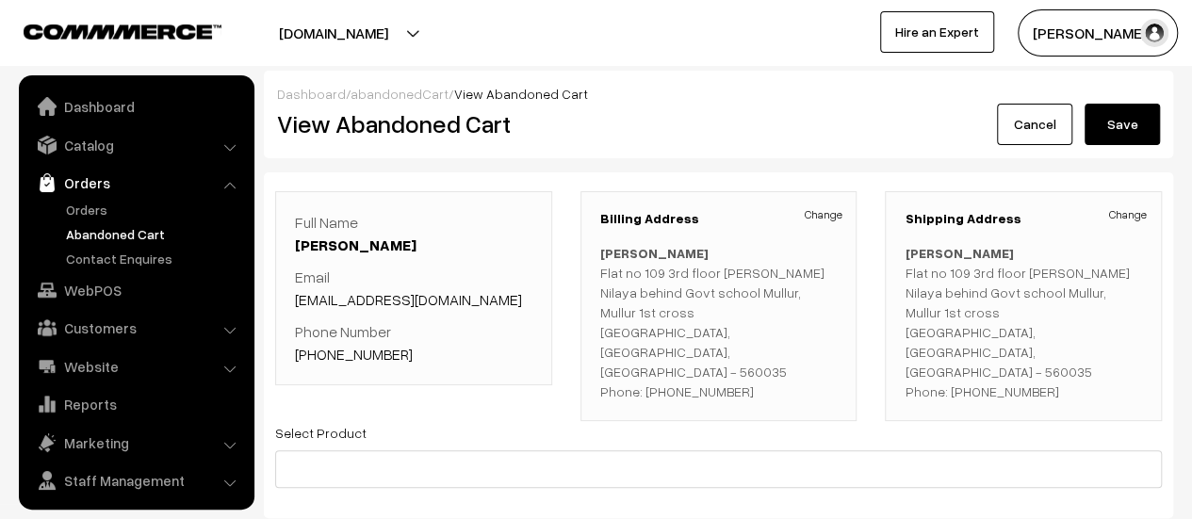
scroll to position [43, 0]
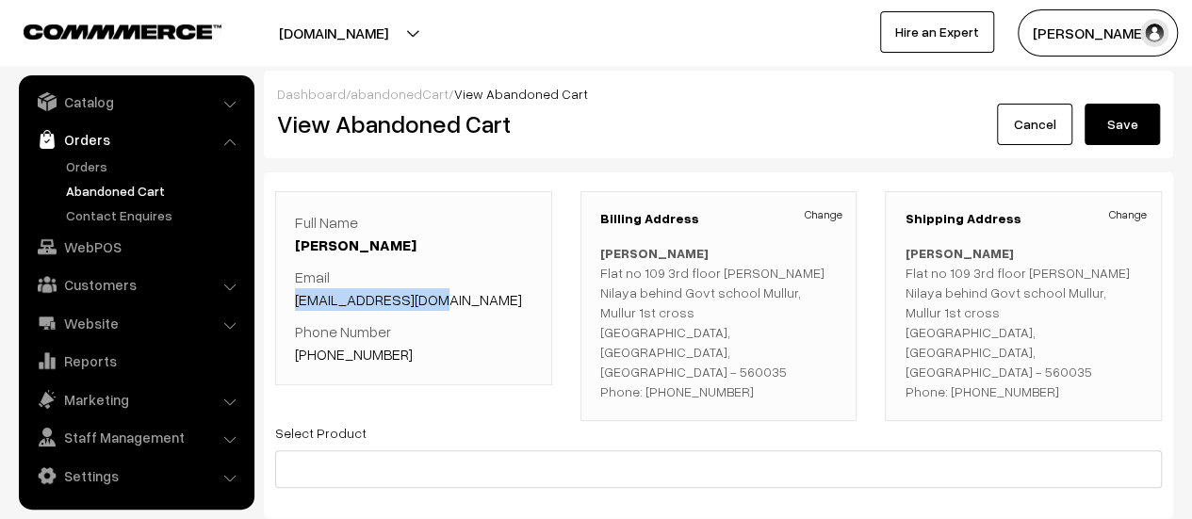
drag, startPoint x: 443, startPoint y: 296, endPoint x: 288, endPoint y: 305, distance: 154.9
click at [288, 305] on div "Full Name Laxmikant Karwa Email sischweet@gmail.com Phone Number +91 9028834158" at bounding box center [413, 288] width 277 height 194
copy link "sischweet@gmail.com"
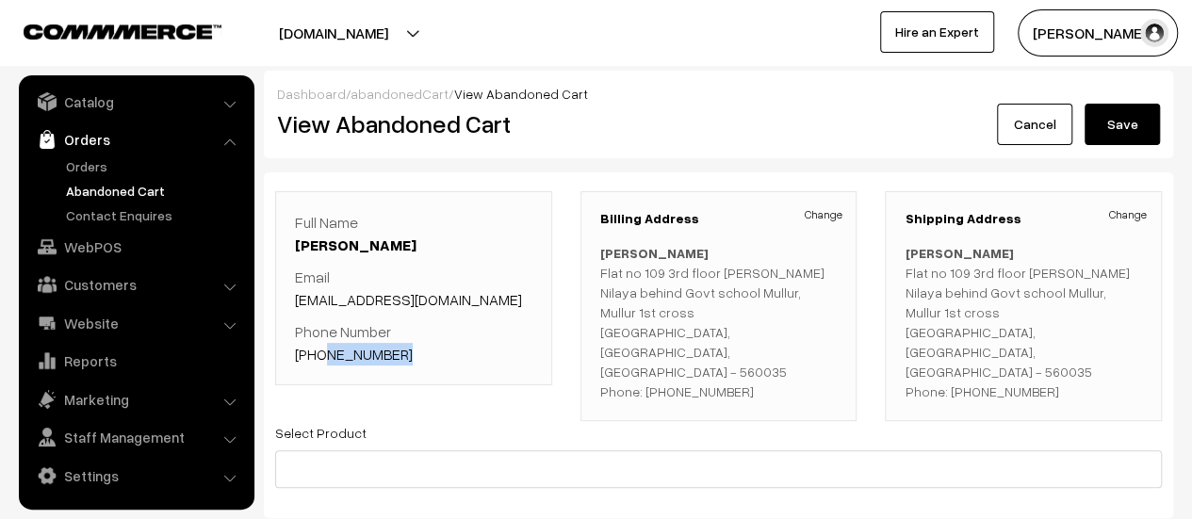
drag, startPoint x: 403, startPoint y: 353, endPoint x: 317, endPoint y: 350, distance: 85.8
click at [317, 350] on p "Phone Number +91 9028834158" at bounding box center [414, 343] width 238 height 45
copy link "9028834158"
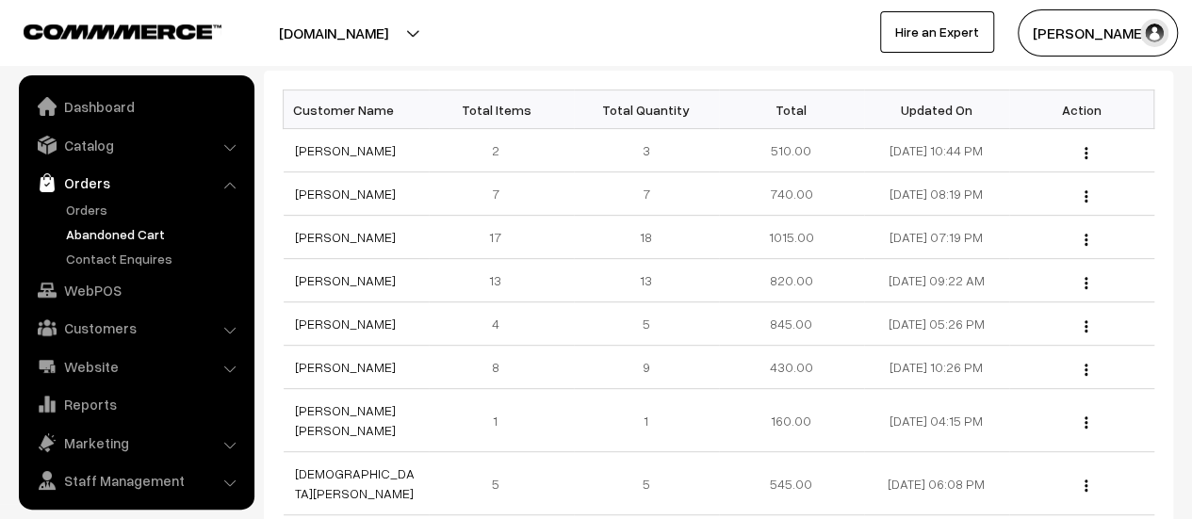
scroll to position [43, 0]
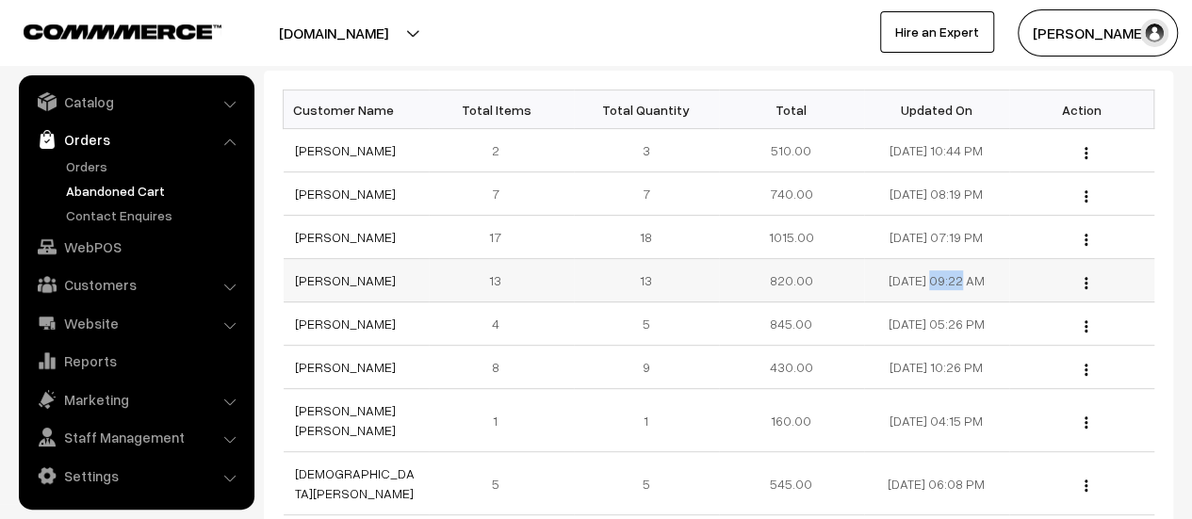
drag, startPoint x: 941, startPoint y: 276, endPoint x: 873, endPoint y: 278, distance: 67.9
click at [873, 278] on td "10-08-2025 09:22 AM" at bounding box center [936, 280] width 145 height 43
copy td "10-08-2025"
drag, startPoint x: 370, startPoint y: 232, endPoint x: 279, endPoint y: 230, distance: 91.5
click at [279, 230] on div "Bulk Options Add Product Bulk Options Customer Name Total Items Total Quantity …" at bounding box center [719, 394] width 910 height 646
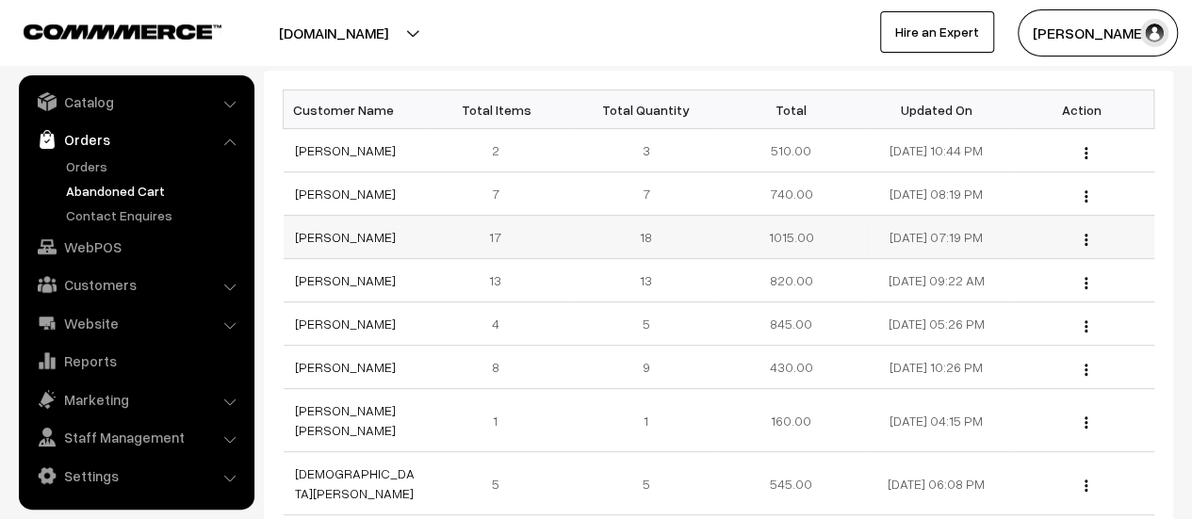
click at [434, 245] on td "17" at bounding box center [501, 237] width 145 height 43
drag, startPoint x: 374, startPoint y: 237, endPoint x: 288, endPoint y: 238, distance: 86.7
click at [288, 238] on td "[PERSON_NAME]" at bounding box center [356, 237] width 145 height 43
copy link "[PERSON_NAME]"
click at [327, 237] on link "[PERSON_NAME]" at bounding box center [345, 237] width 101 height 16
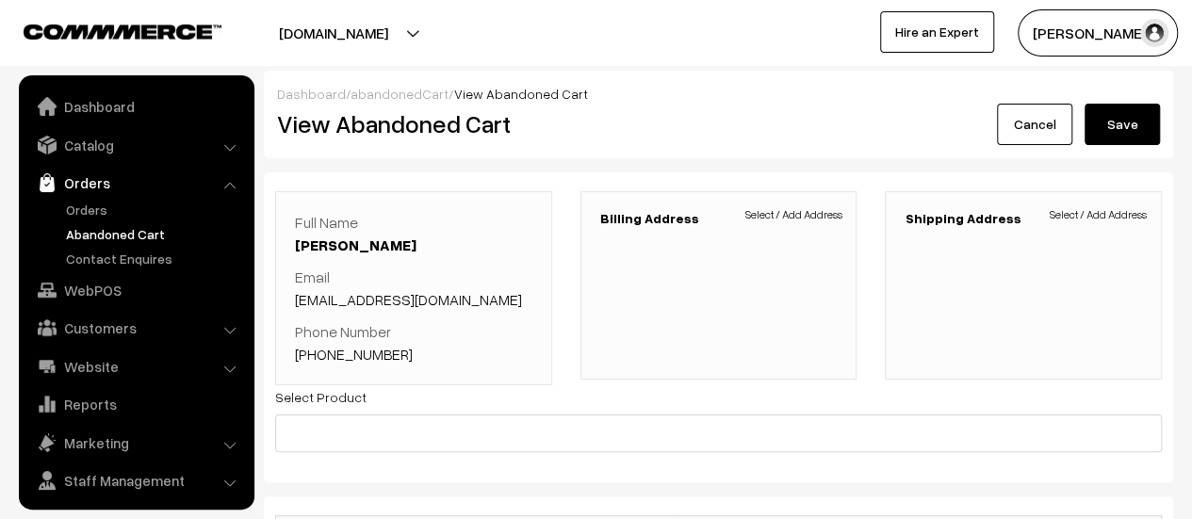
scroll to position [43, 0]
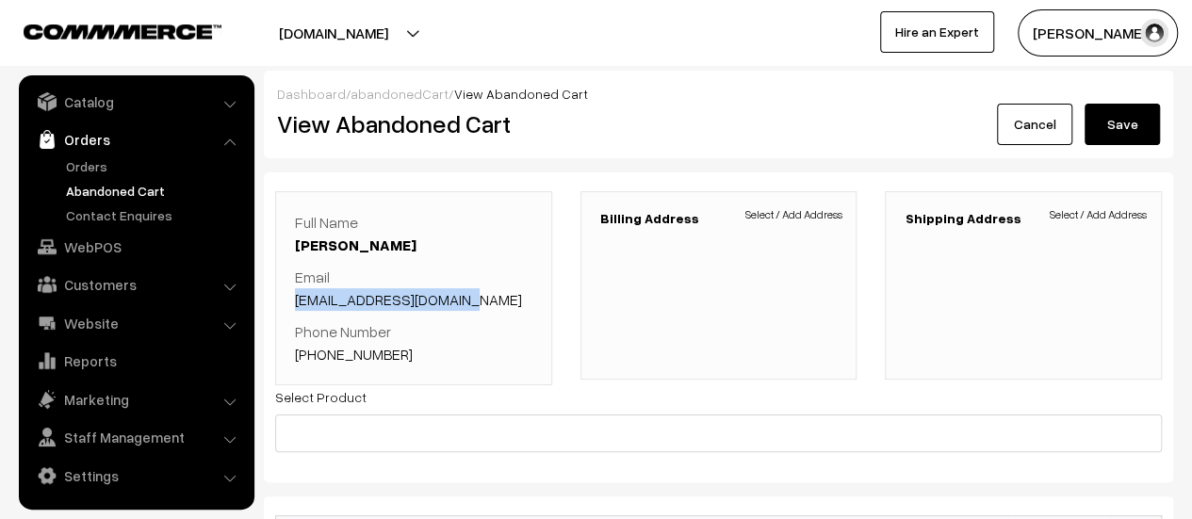
drag, startPoint x: 468, startPoint y: 298, endPoint x: 298, endPoint y: 303, distance: 169.7
click at [298, 303] on p "Email [EMAIL_ADDRESS][DOMAIN_NAME]" at bounding box center [414, 288] width 238 height 45
copy link "[EMAIL_ADDRESS][DOMAIN_NAME]"
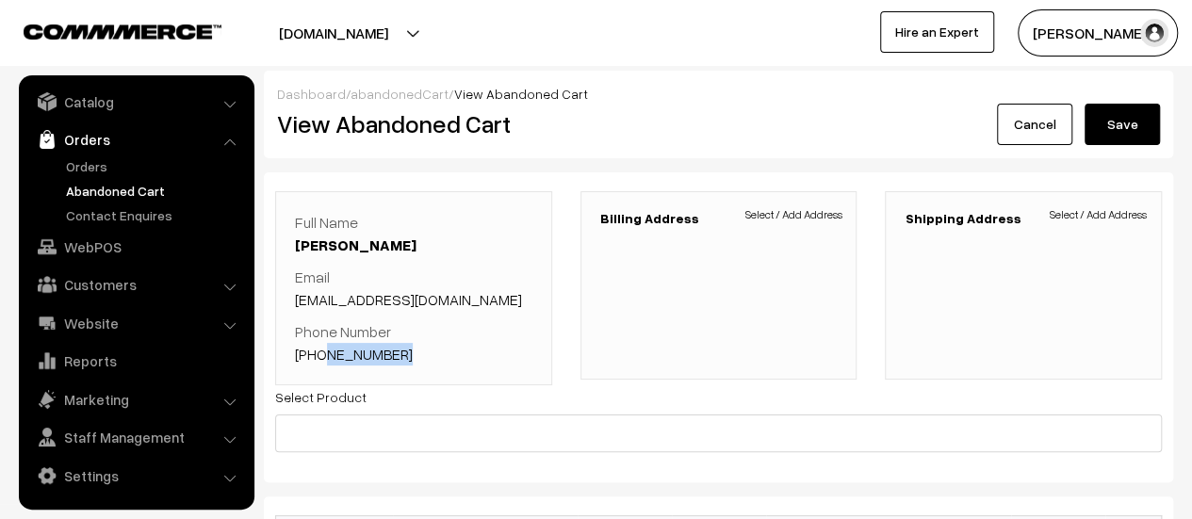
drag, startPoint x: 403, startPoint y: 350, endPoint x: 321, endPoint y: 346, distance: 83.0
click at [321, 346] on p "Phone Number [PHONE_NUMBER]" at bounding box center [414, 343] width 238 height 45
copy link "7780686912"
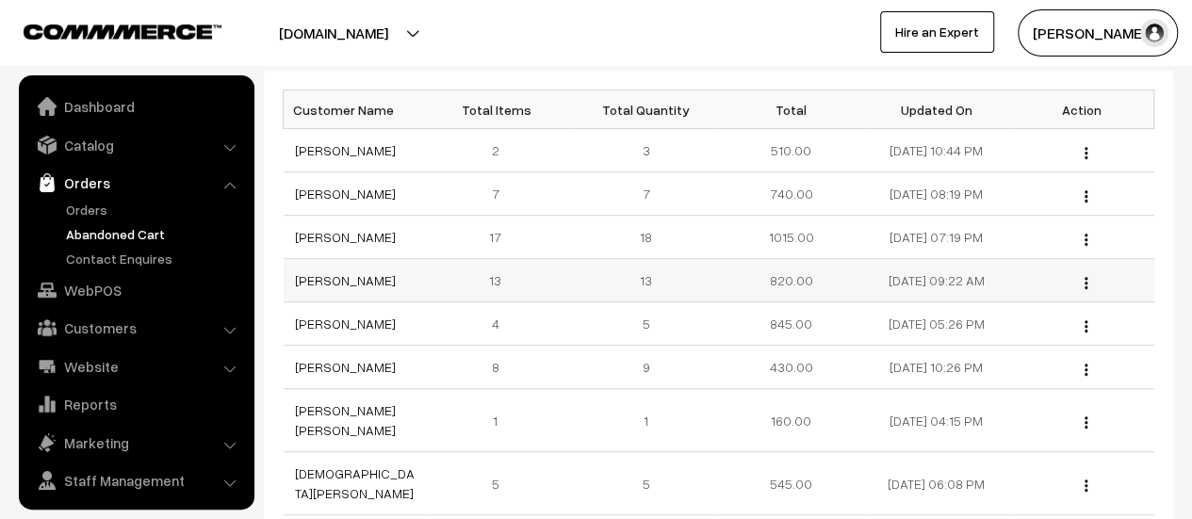
scroll to position [43, 0]
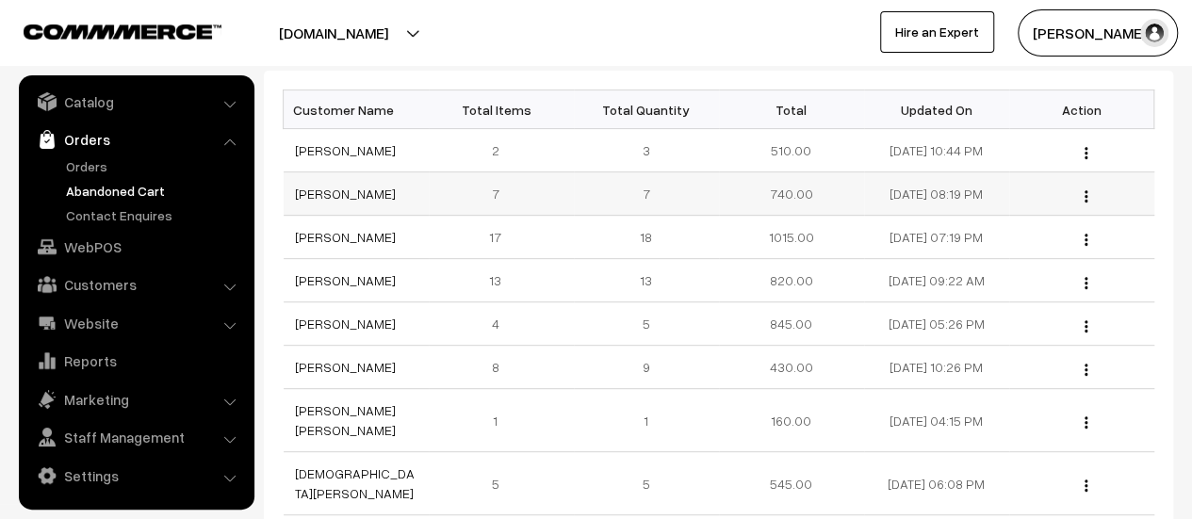
drag, startPoint x: 420, startPoint y: 186, endPoint x: 291, endPoint y: 191, distance: 129.3
click at [291, 191] on td "[PERSON_NAME]" at bounding box center [356, 194] width 145 height 43
copy link "[PERSON_NAME]"
click at [345, 192] on link "[PERSON_NAME]" at bounding box center [345, 194] width 101 height 16
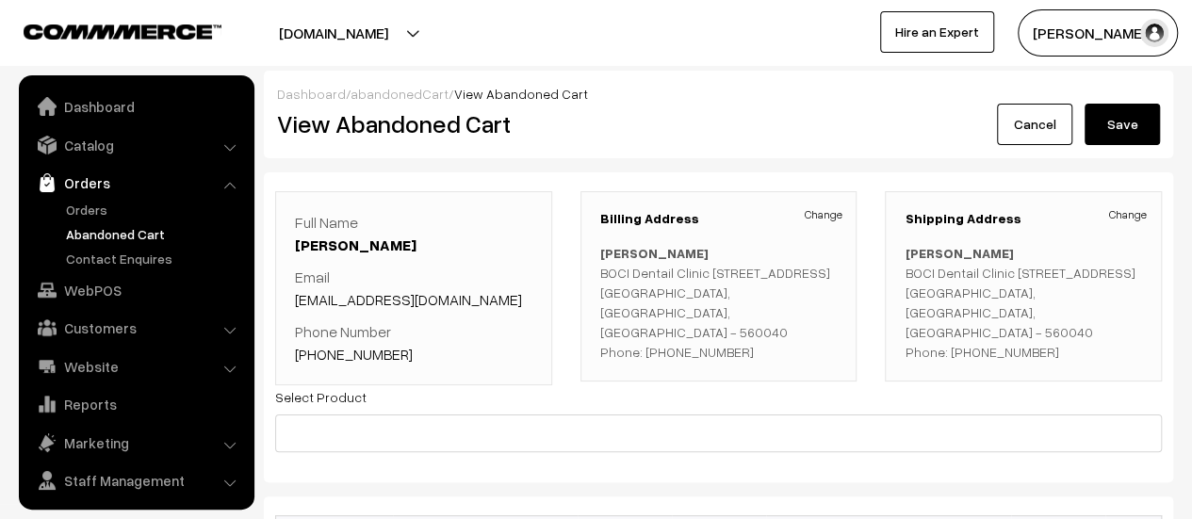
scroll to position [43, 0]
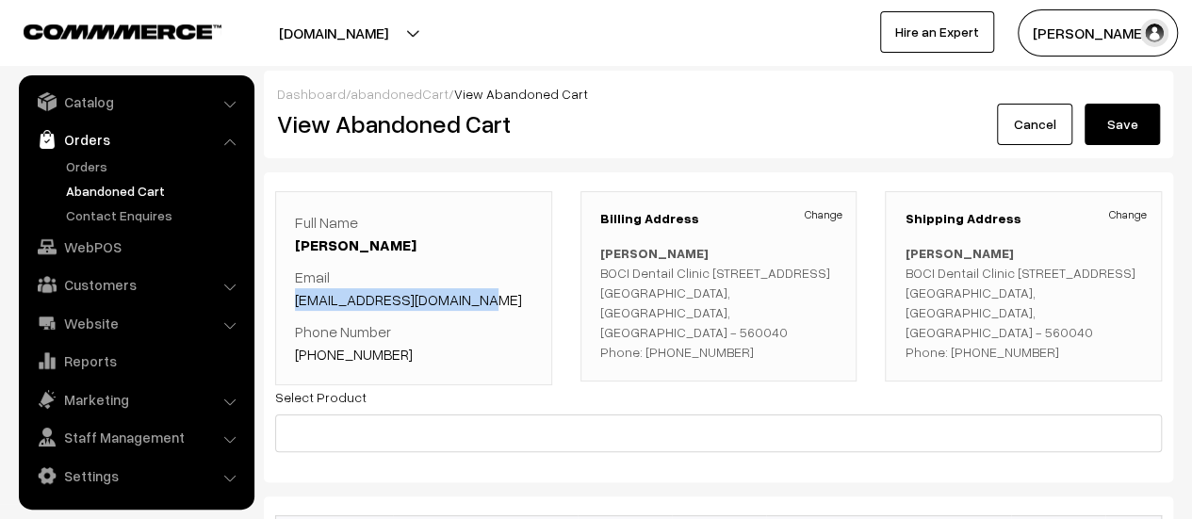
drag, startPoint x: 479, startPoint y: 295, endPoint x: 289, endPoint y: 301, distance: 189.6
click at [289, 301] on div "Full Name Shivashankar Angadi Email ashivashankar91@gmail.com Phone Number +91 …" at bounding box center [413, 288] width 277 height 194
copy link "ashivashankar91@gmail.com"
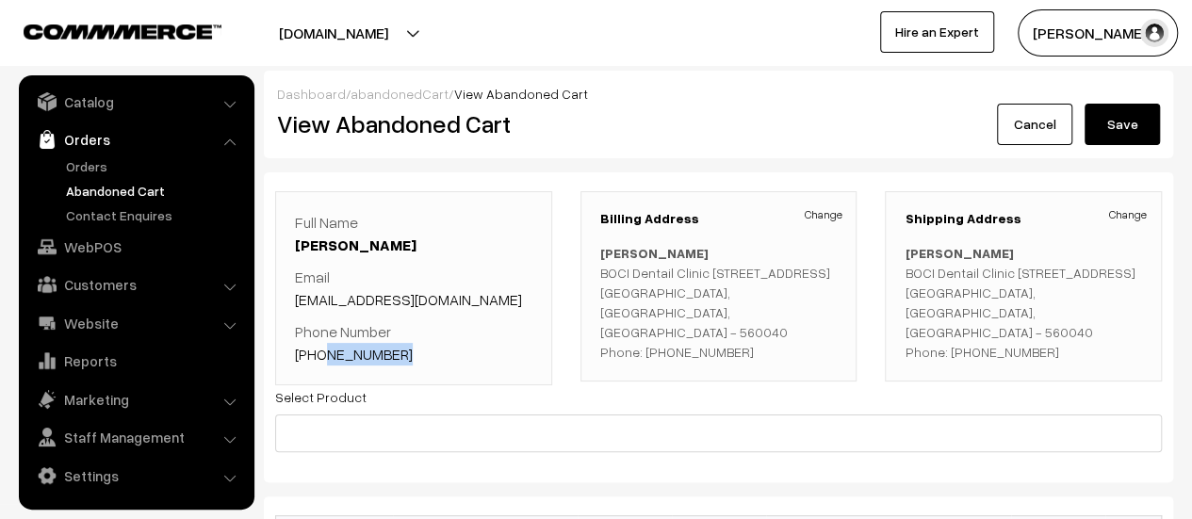
drag, startPoint x: 394, startPoint y: 350, endPoint x: 322, endPoint y: 348, distance: 71.7
click at [322, 348] on p "Phone Number +91 9731403168" at bounding box center [414, 343] width 238 height 45
copy link "9731403168"
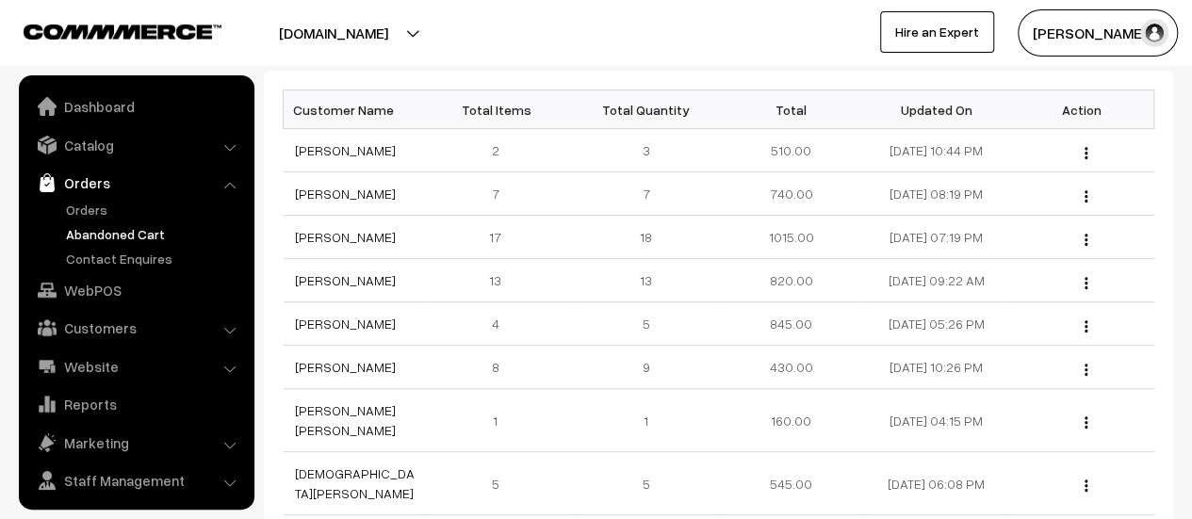
scroll to position [43, 0]
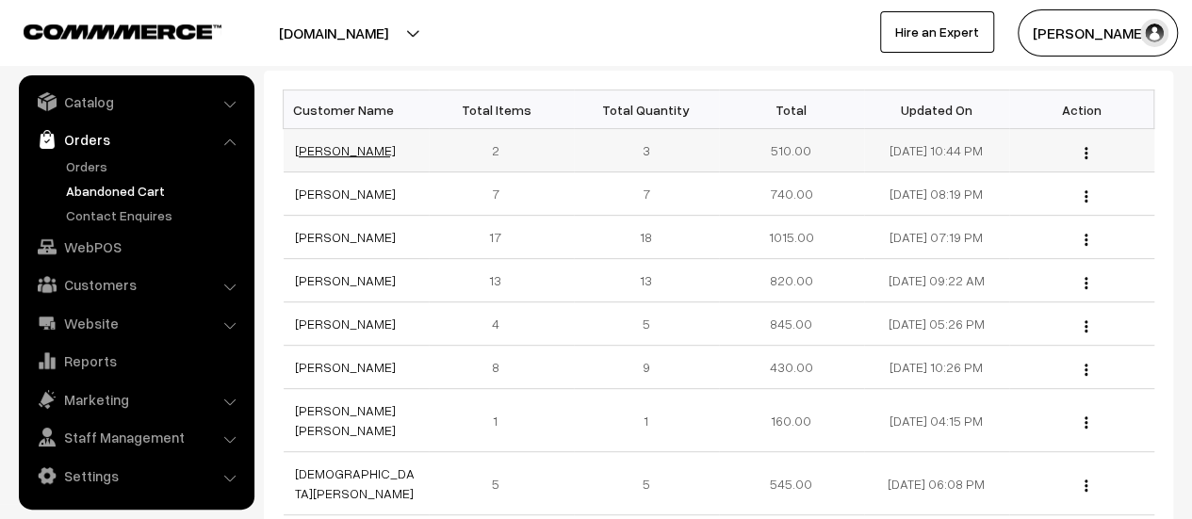
click at [336, 144] on link "[PERSON_NAME]" at bounding box center [345, 150] width 101 height 16
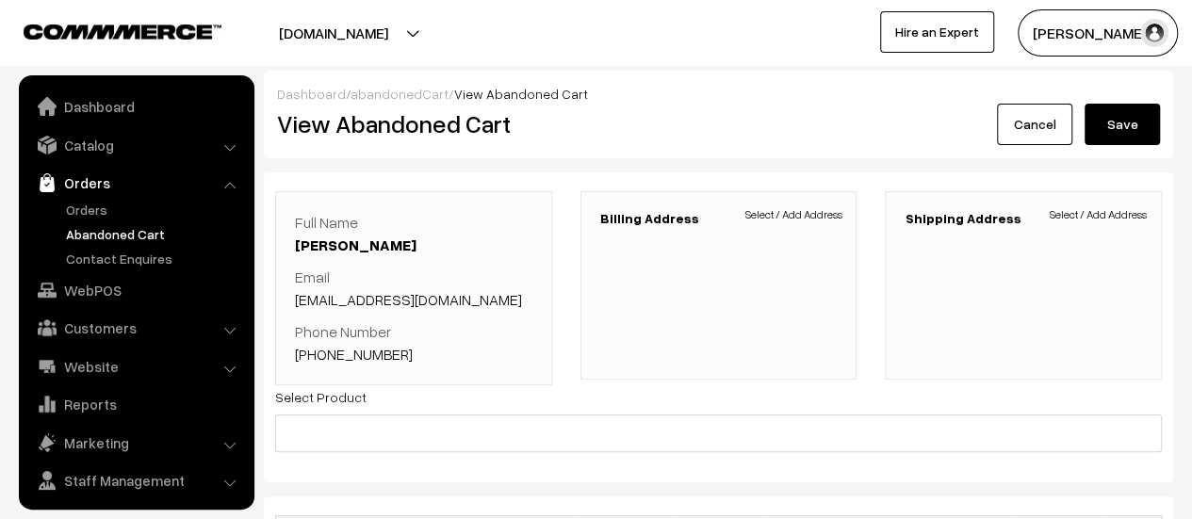
scroll to position [43, 0]
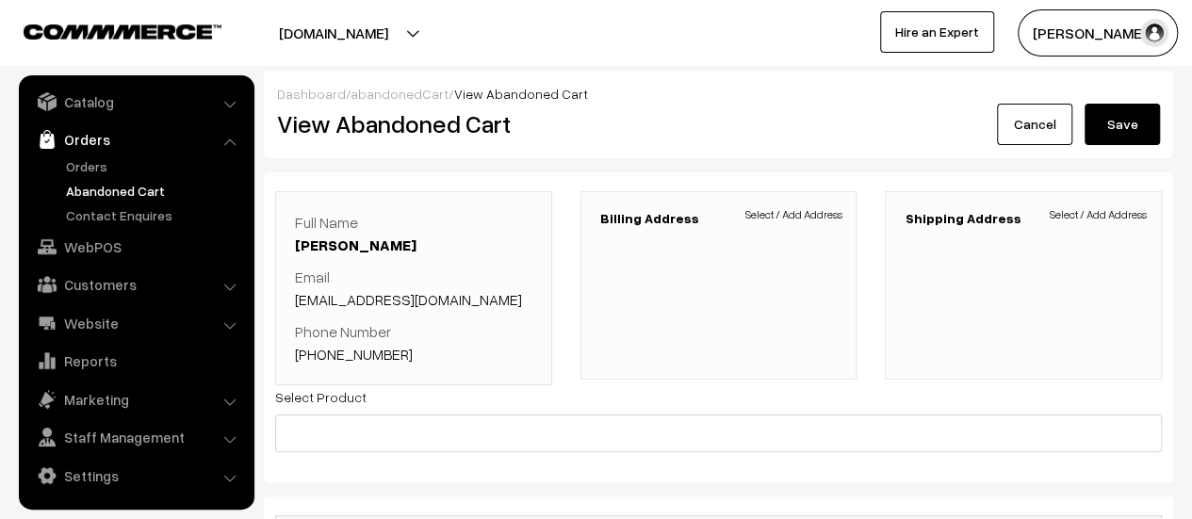
drag, startPoint x: 409, startPoint y: 243, endPoint x: 290, endPoint y: 238, distance: 118.9
click at [290, 238] on div "Full Name Dr Krishna Bhat Email drkrishnabhatbams@gmail.com Phone Number +91 97…" at bounding box center [413, 288] width 277 height 194
copy link "[PERSON_NAME]"
drag, startPoint x: 509, startPoint y: 302, endPoint x: 297, endPoint y: 303, distance: 212.1
click at [297, 303] on p "Email drkrishnabhatbams@gmail.com" at bounding box center [414, 288] width 238 height 45
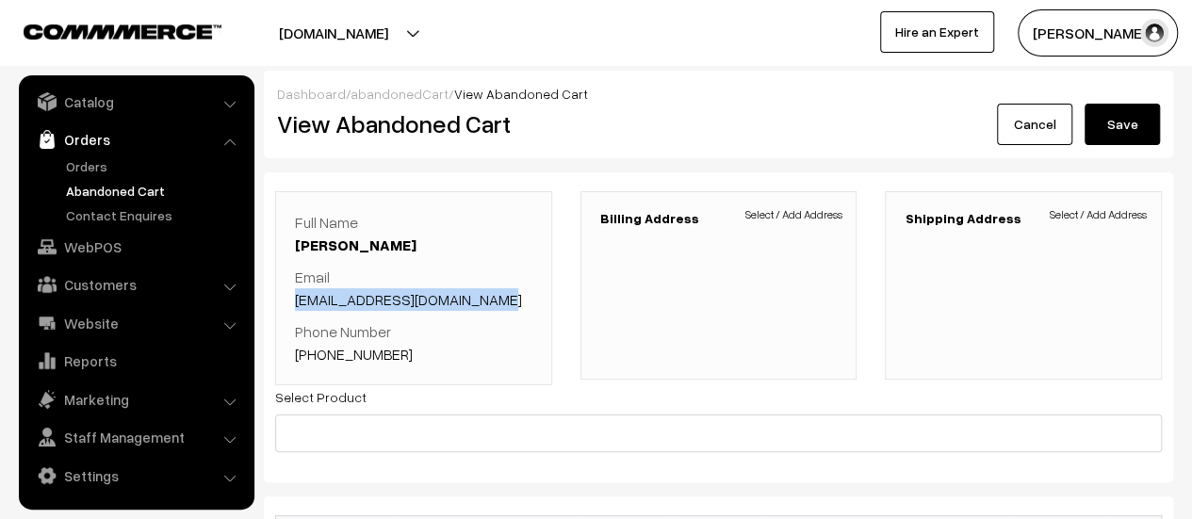
copy link "drkrishnabhatbams@gmail.com"
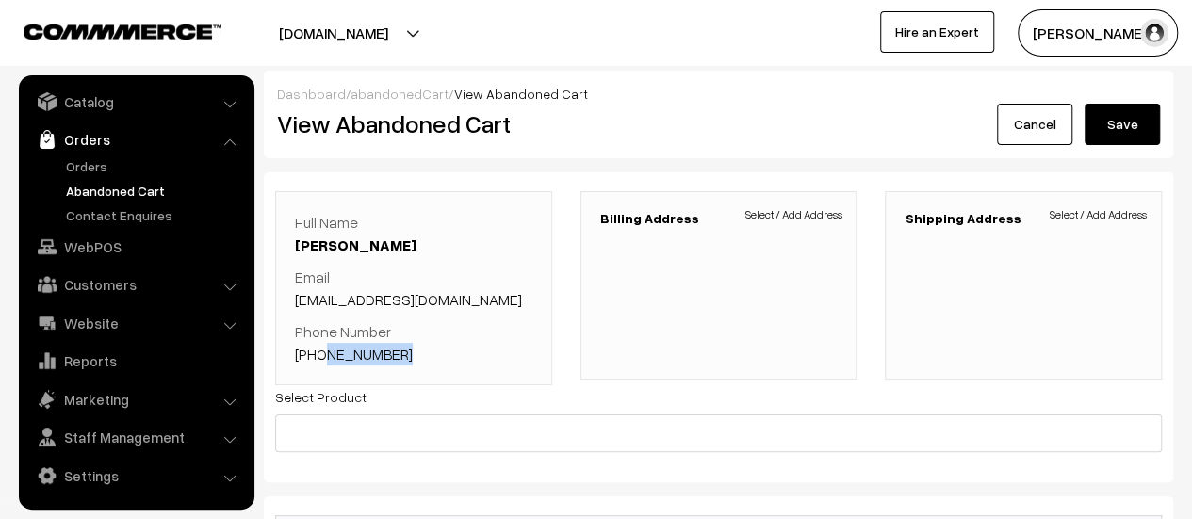
drag, startPoint x: 396, startPoint y: 353, endPoint x: 322, endPoint y: 351, distance: 73.6
click at [322, 351] on p "Phone Number +91 9738271445" at bounding box center [414, 343] width 238 height 45
copy link "738271445"
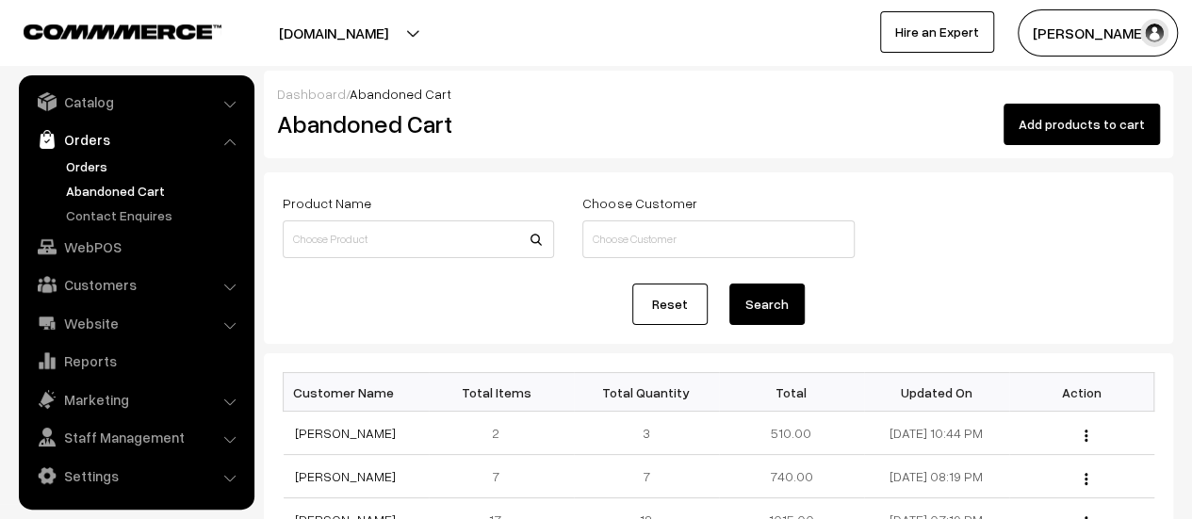
click at [81, 165] on link "Orders" at bounding box center [154, 166] width 187 height 20
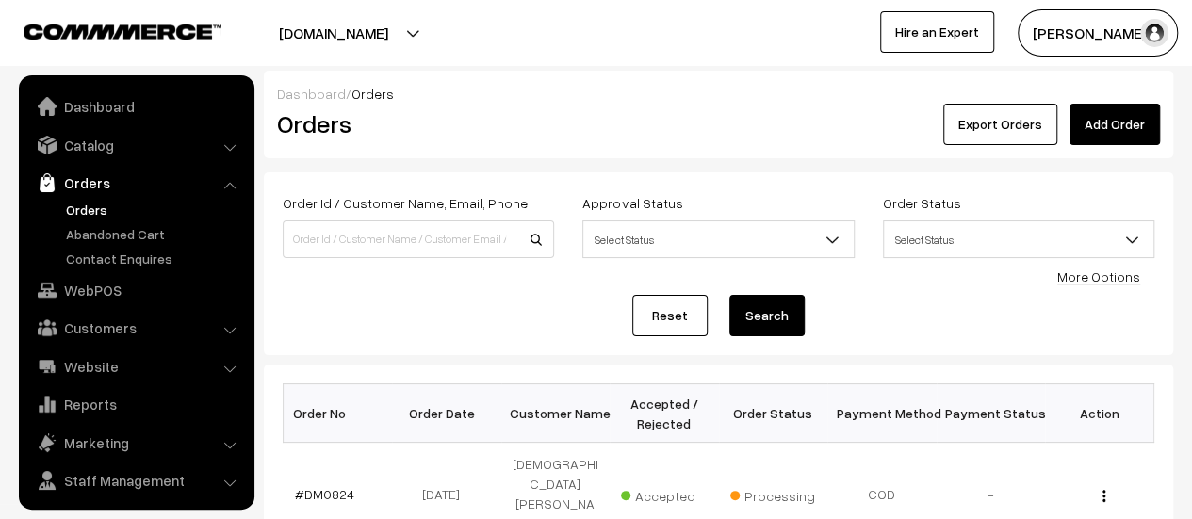
scroll to position [43, 0]
